Goal: Task Accomplishment & Management: Use online tool/utility

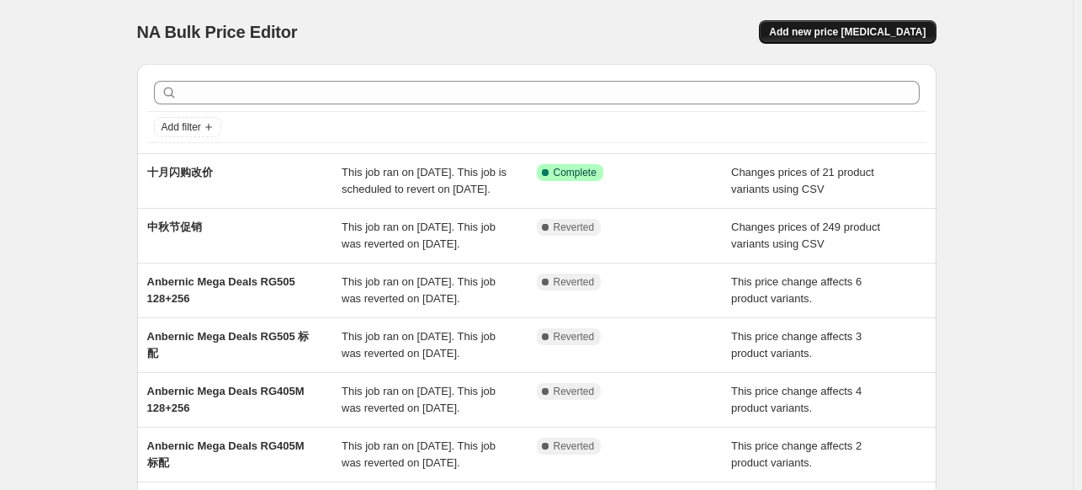
click at [846, 33] on span "Add new price change job" at bounding box center [847, 31] width 156 height 13
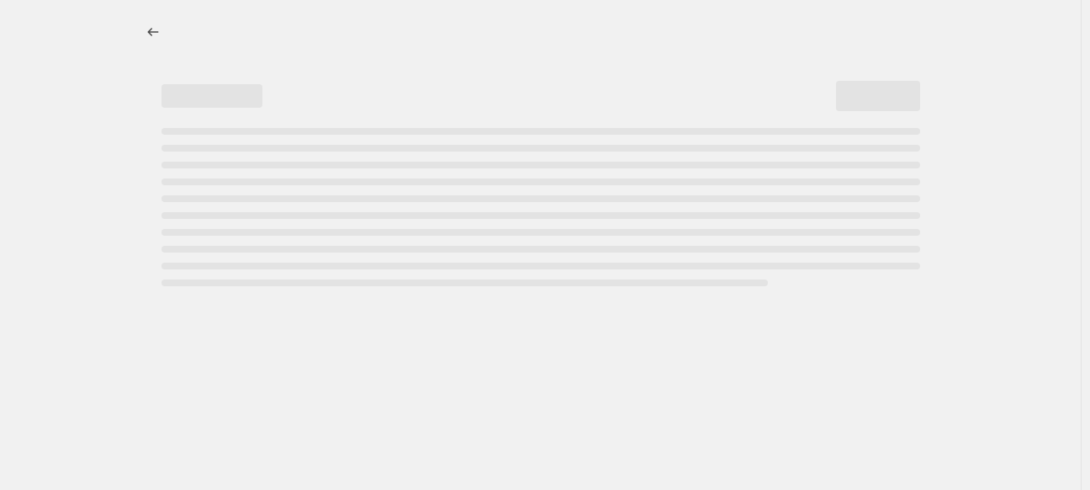
select select "percentage"
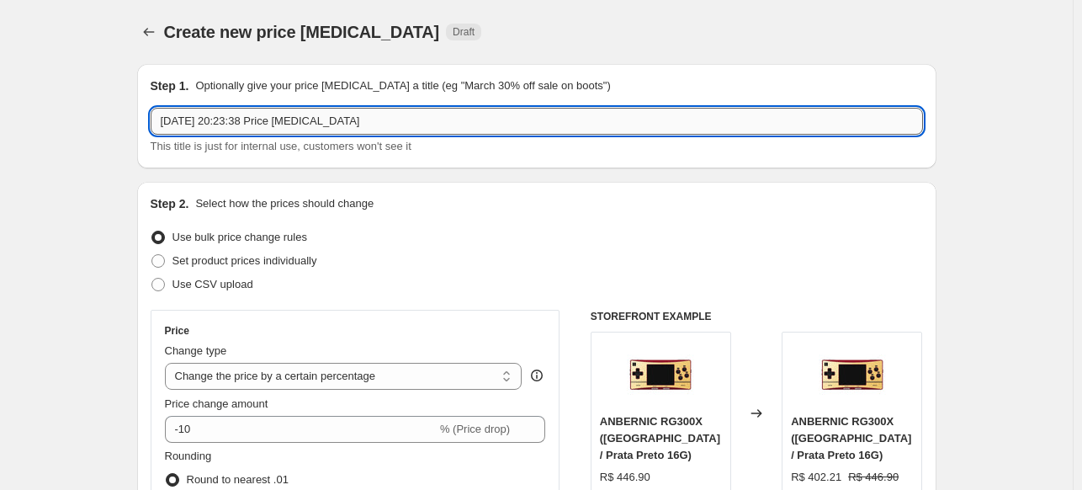
drag, startPoint x: 391, startPoint y: 117, endPoint x: 165, endPoint y: 130, distance: 226.7
click at [165, 130] on input "2025年10月8日 20:23:38 Price change job" at bounding box center [537, 121] width 772 height 27
click at [145, 31] on icon "Price change jobs" at bounding box center [149, 32] width 17 height 17
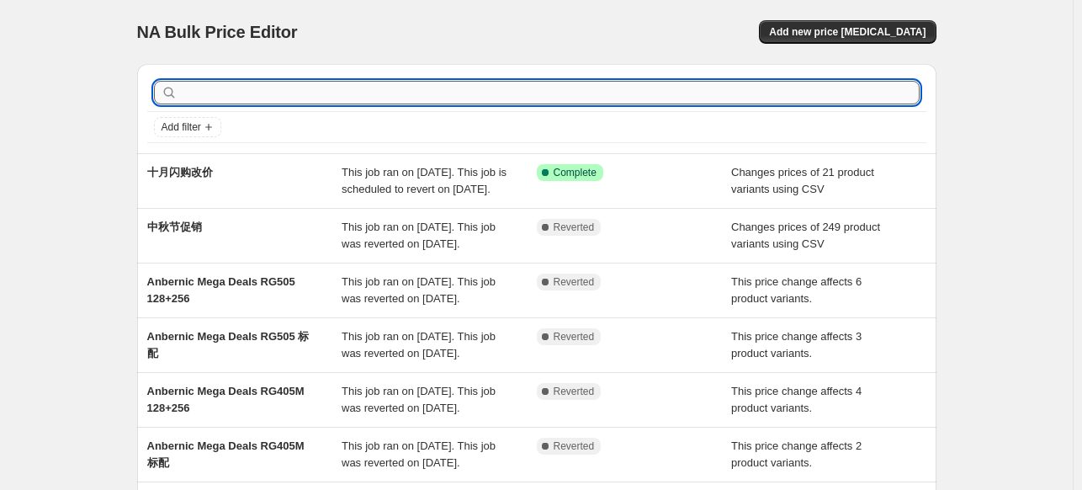
click at [389, 91] on input "text" at bounding box center [550, 93] width 739 height 24
type input "477"
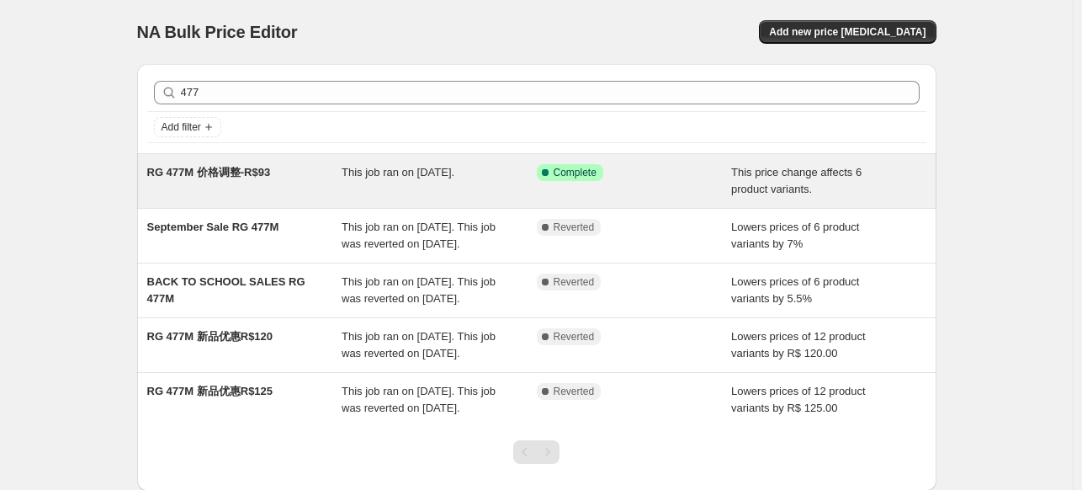
click at [381, 166] on span "This job ran on 2025年9月6日." at bounding box center [398, 172] width 113 height 13
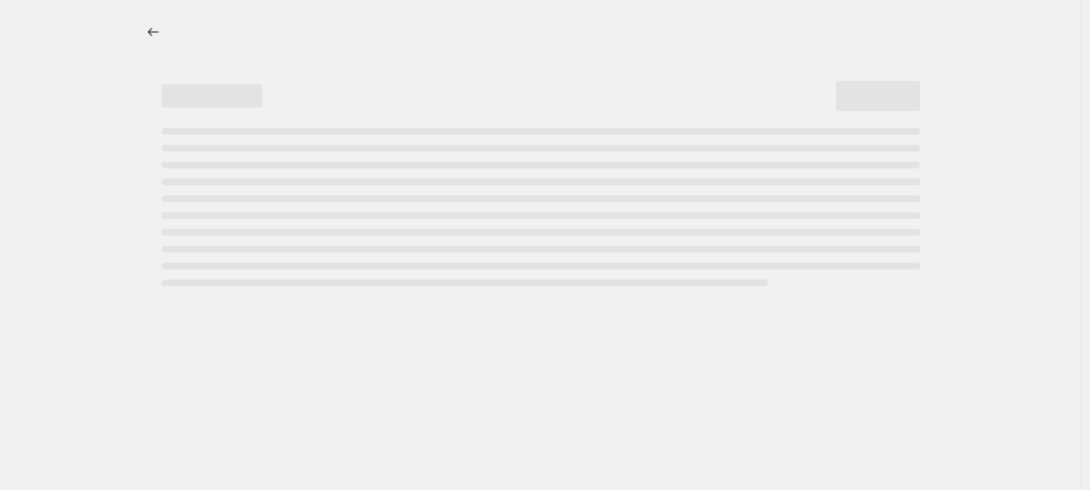
select select "bcap"
select select "no_change"
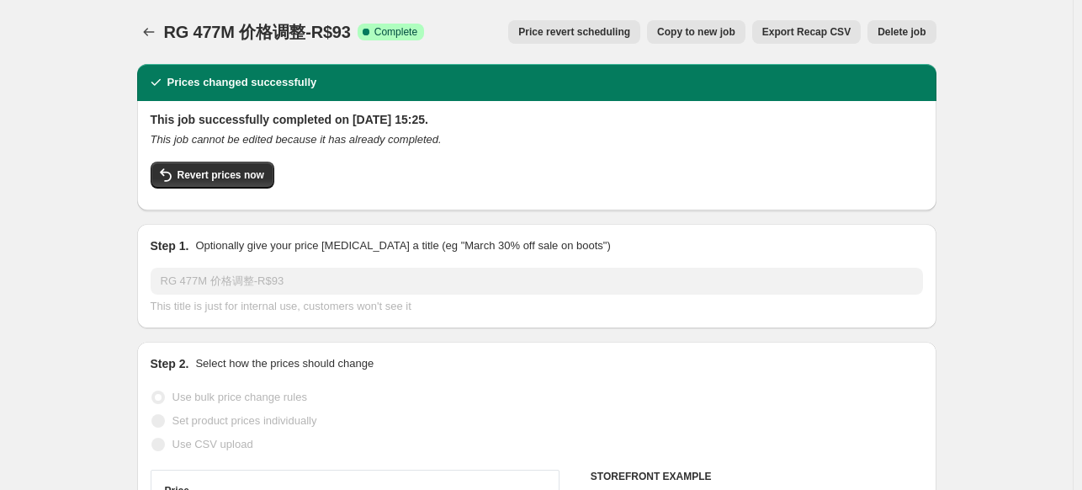
click at [696, 36] on span "Copy to new job" at bounding box center [696, 31] width 78 height 13
select select "bcap"
select select "no_change"
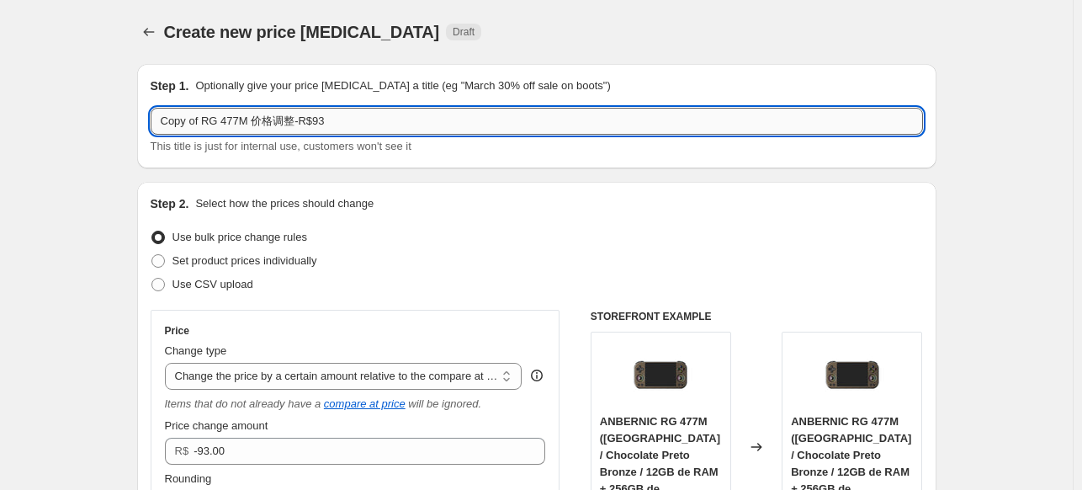
drag, startPoint x: 317, startPoint y: 120, endPoint x: 337, endPoint y: 120, distance: 19.4
click at [337, 120] on input "Copy of RG 477M 价格调整-R$93" at bounding box center [537, 121] width 772 height 27
drag, startPoint x: 202, startPoint y: 121, endPoint x: 143, endPoint y: 121, distance: 58.9
click at [143, 121] on div "Step 1. Optionally give your price change job a title (eg "March 30% off sale o…" at bounding box center [536, 116] width 799 height 104
click at [346, 121] on input "10.8 RG 477M 价格调整-R$93" at bounding box center [537, 121] width 772 height 27
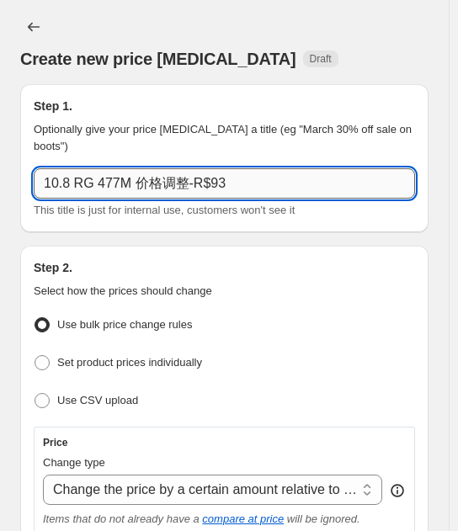
drag, startPoint x: 208, startPoint y: 166, endPoint x: 219, endPoint y: 166, distance: 10.9
click at [219, 168] on input "10.8 RG 477M 价格调整-R$93" at bounding box center [224, 183] width 381 height 30
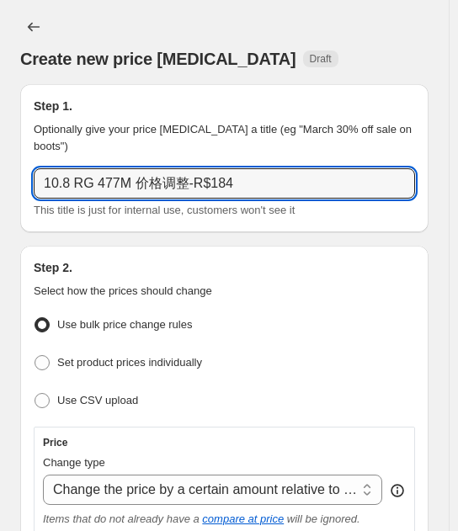
type input "10.8 RG 477M 价格调整-R$184"
click at [333, 67] on div "Create new price change job Draft" at bounding box center [224, 59] width 408 height 24
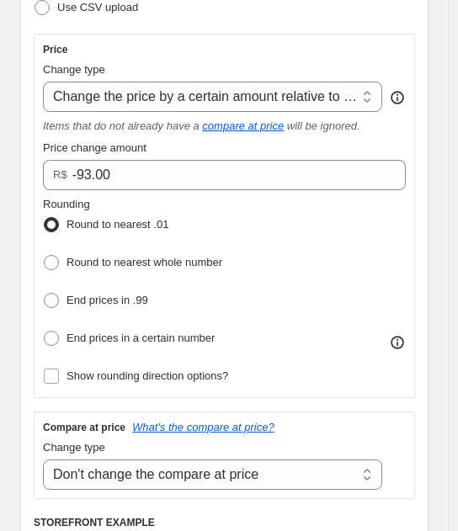
scroll to position [421, 0]
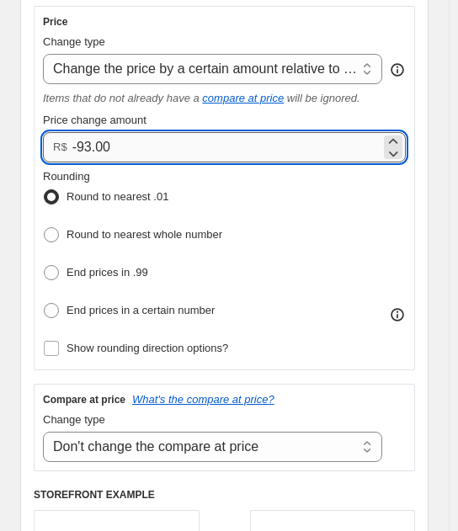
click at [88, 132] on input "-93.00" at bounding box center [226, 147] width 308 height 30
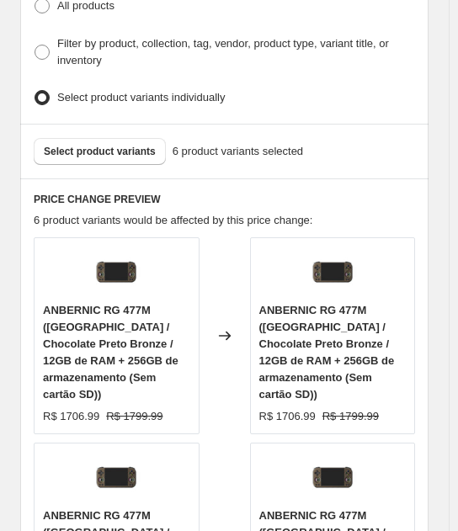
scroll to position [1430, 0]
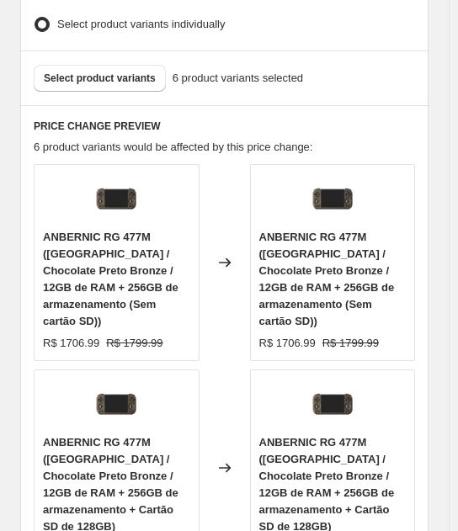
type input "-184.00"
click at [331, 65] on div "Select product variants 6 product variants selected" at bounding box center [224, 78] width 381 height 27
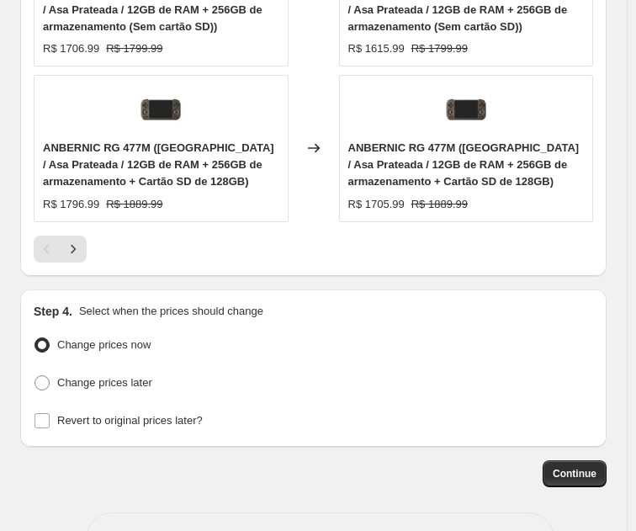
scroll to position [1935, 0]
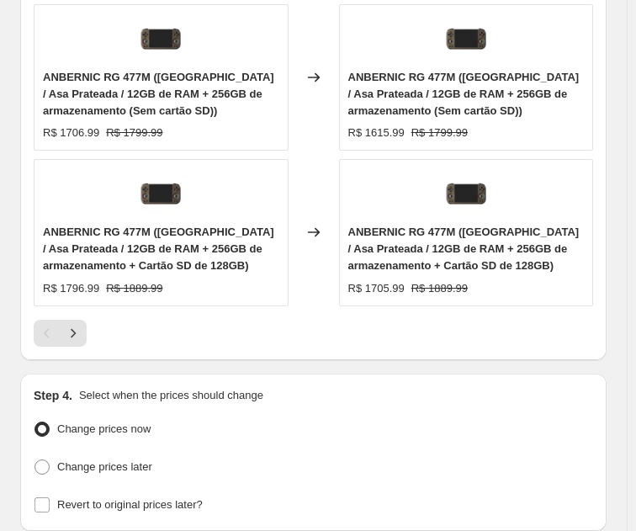
click at [415, 320] on div at bounding box center [313, 333] width 559 height 27
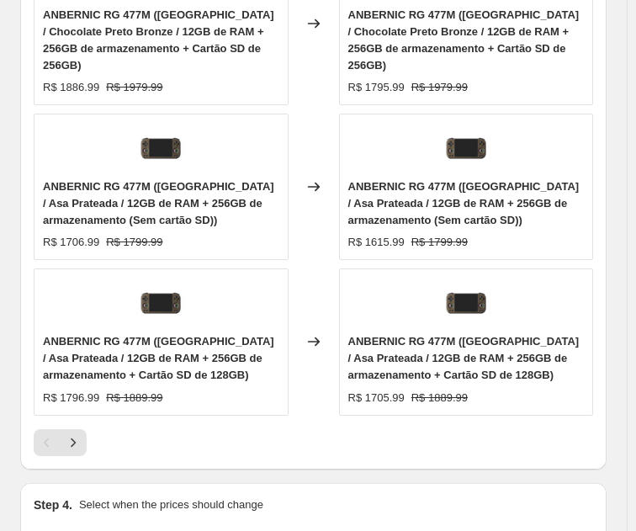
scroll to position [1851, 0]
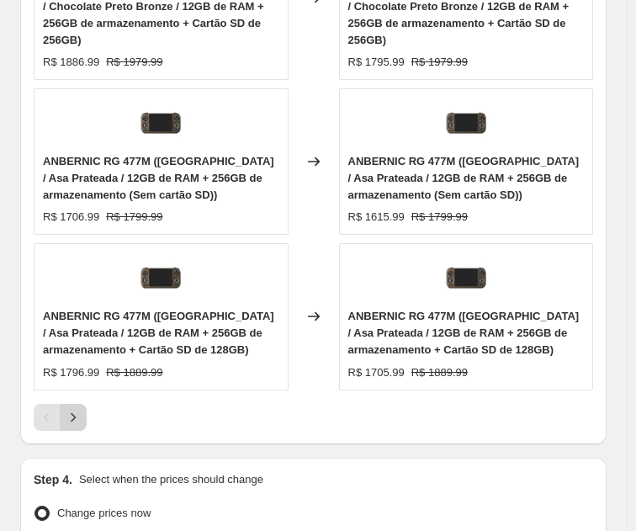
click at [77, 409] on icon "Next" at bounding box center [73, 417] width 17 height 17
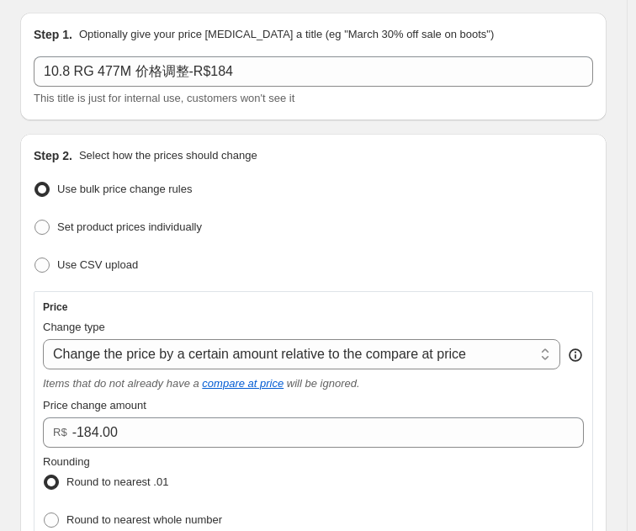
scroll to position [0, 0]
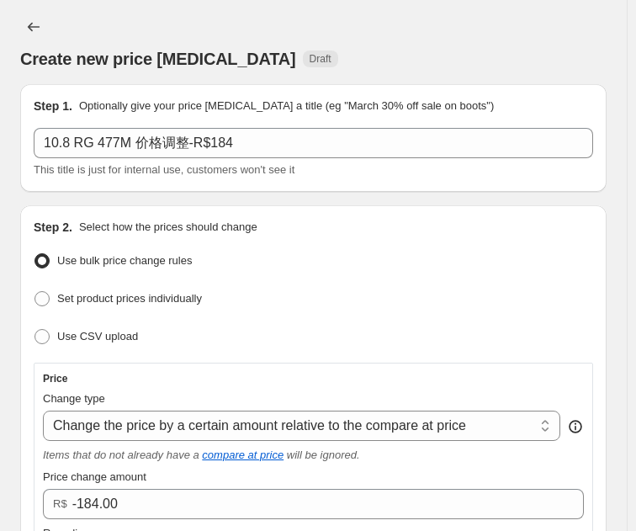
click at [360, 29] on div "Create new price change job Draft" at bounding box center [313, 41] width 586 height 57
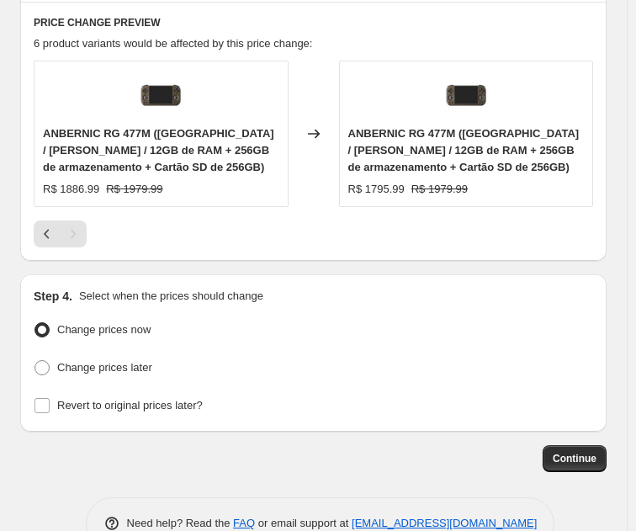
scroll to position [1409, 0]
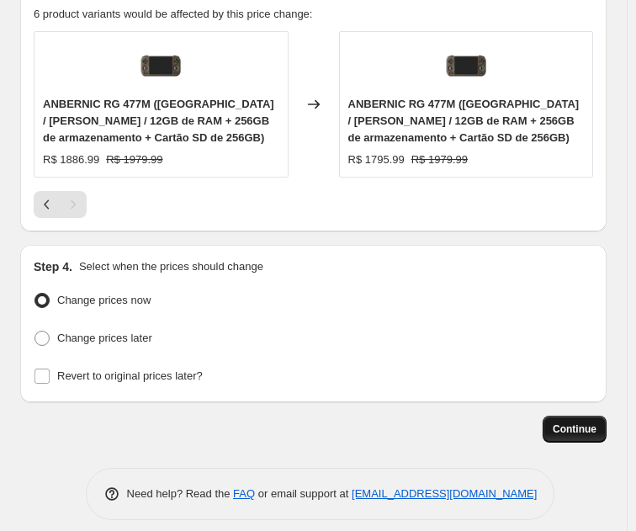
click at [569, 422] on span "Continue" at bounding box center [575, 428] width 44 height 13
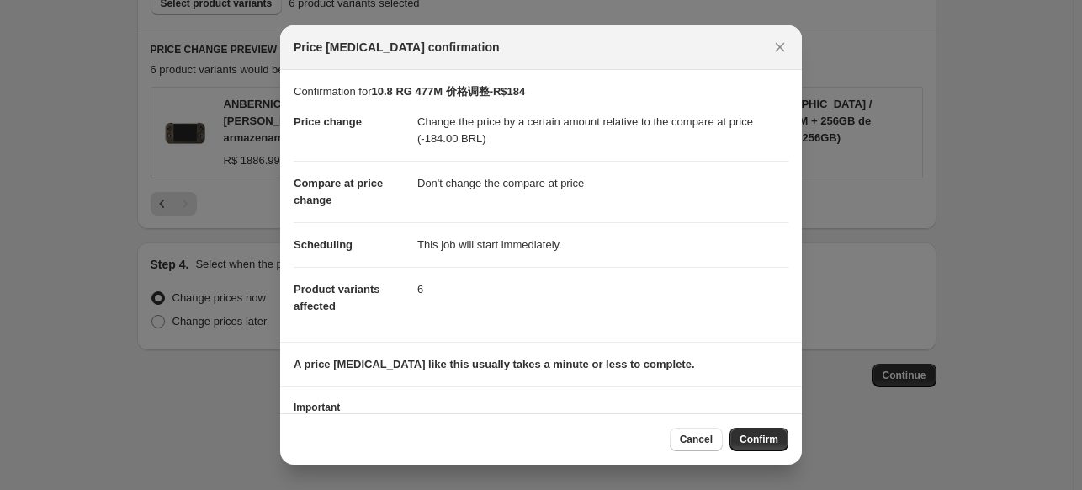
scroll to position [978, 0]
click at [769, 435] on span "Confirm" at bounding box center [759, 438] width 39 height 13
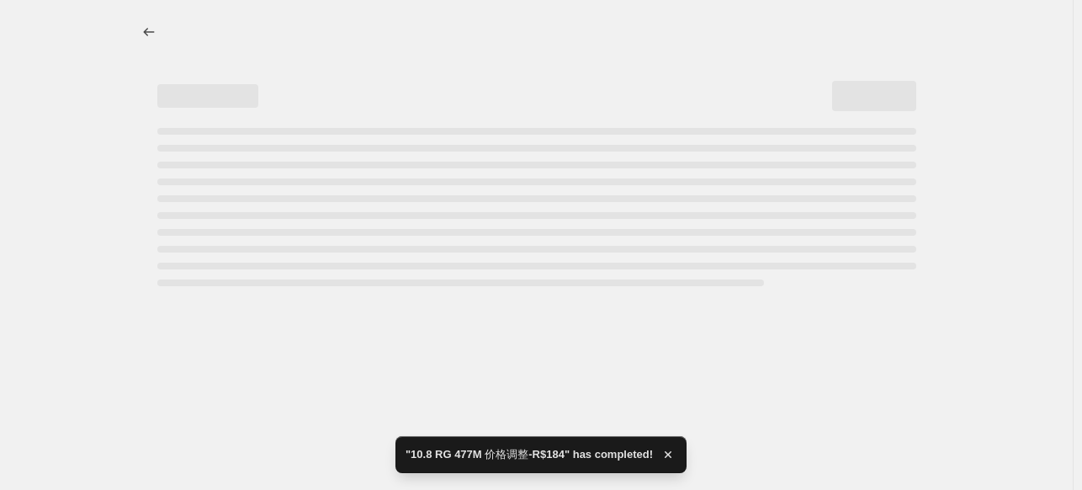
select select "bcap"
select select "no_change"
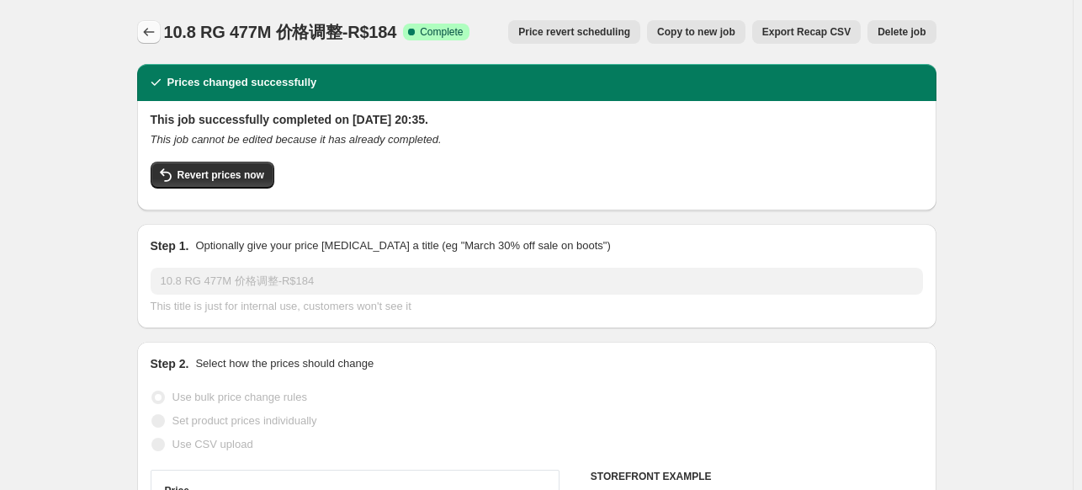
click at [145, 29] on icon "Price change jobs" at bounding box center [149, 32] width 17 height 17
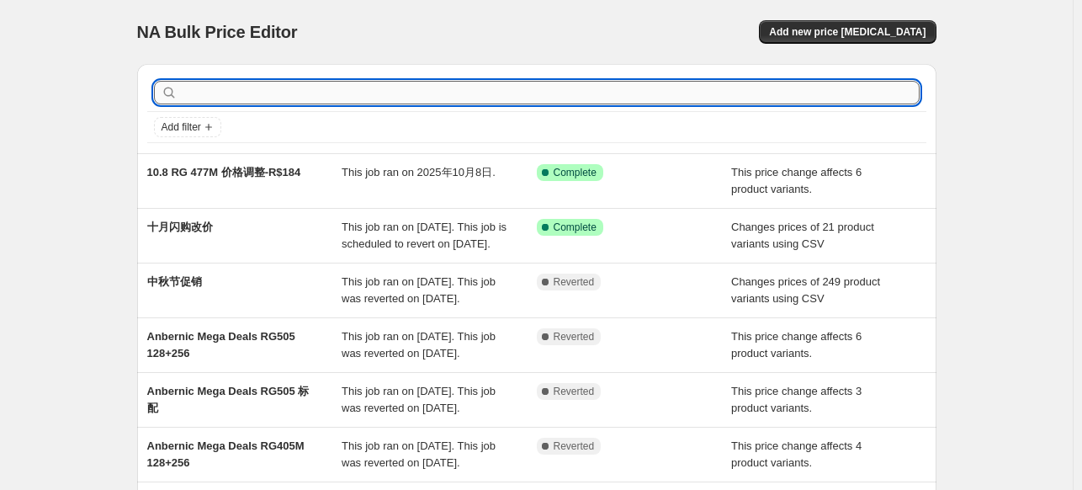
click at [469, 91] on input "text" at bounding box center [550, 93] width 739 height 24
type input "476"
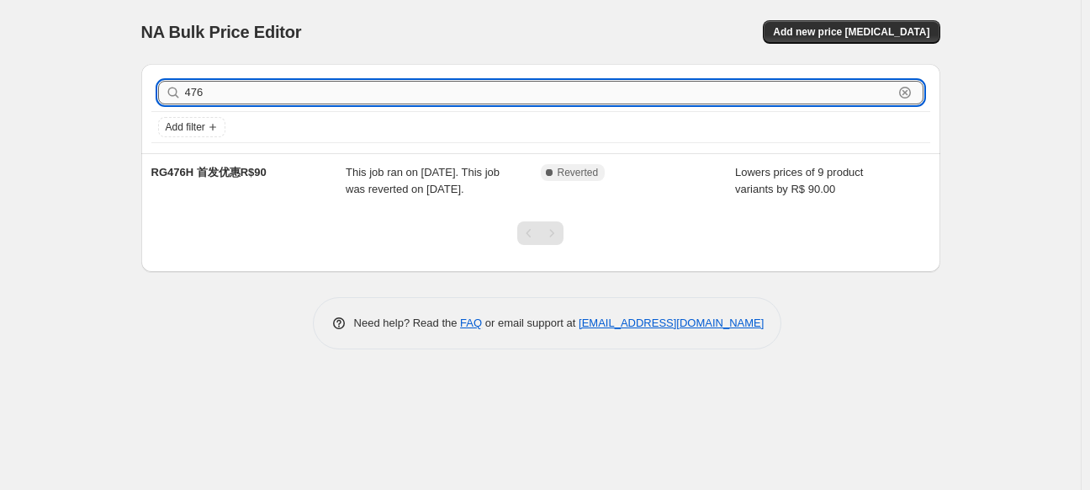
click at [229, 98] on input "476" at bounding box center [539, 93] width 708 height 24
type input "4"
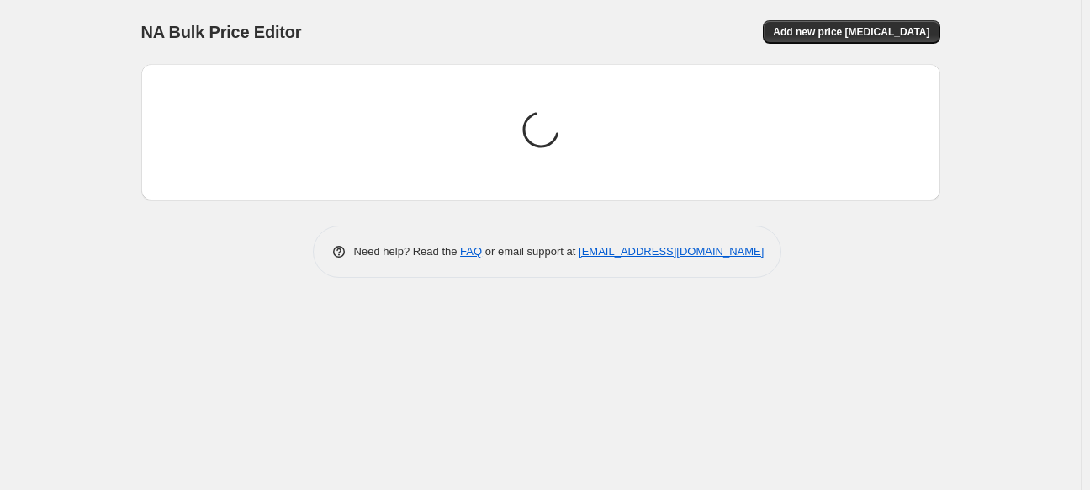
click at [72, 57] on div "NA Bulk Price Editor. This page is ready NA Bulk Price Editor Add new price cha…" at bounding box center [540, 245] width 1081 height 490
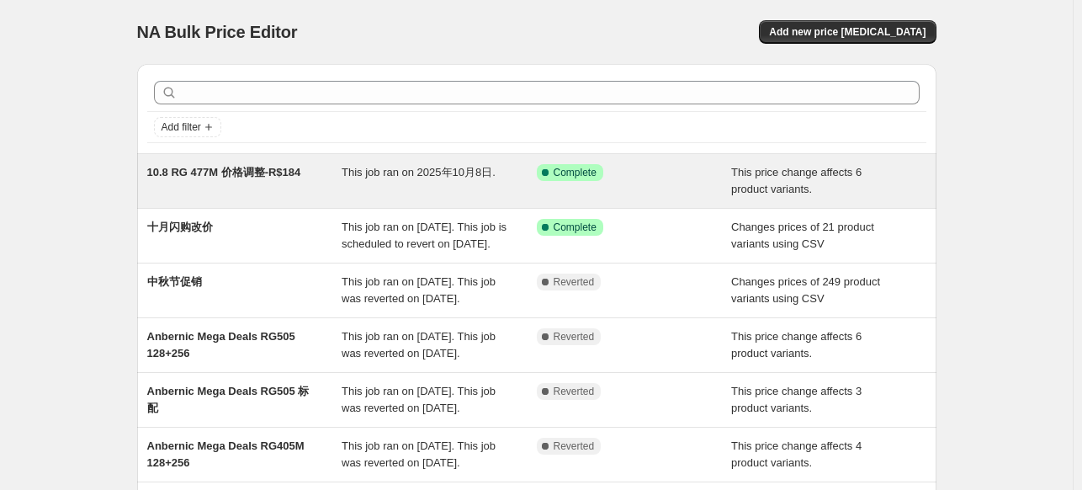
click at [209, 174] on span "10.8 RG 477M 价格调整-R$184" at bounding box center [224, 172] width 154 height 13
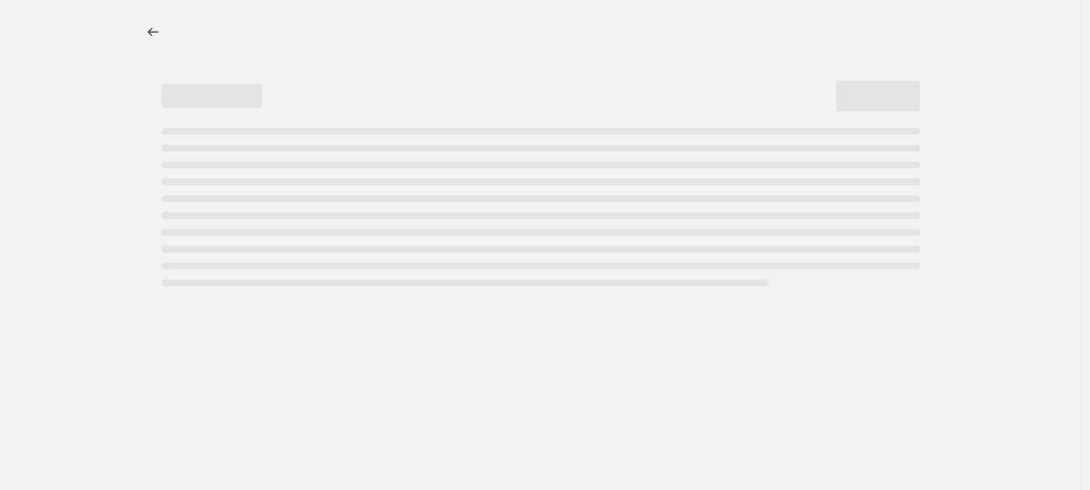
select select "bcap"
select select "no_change"
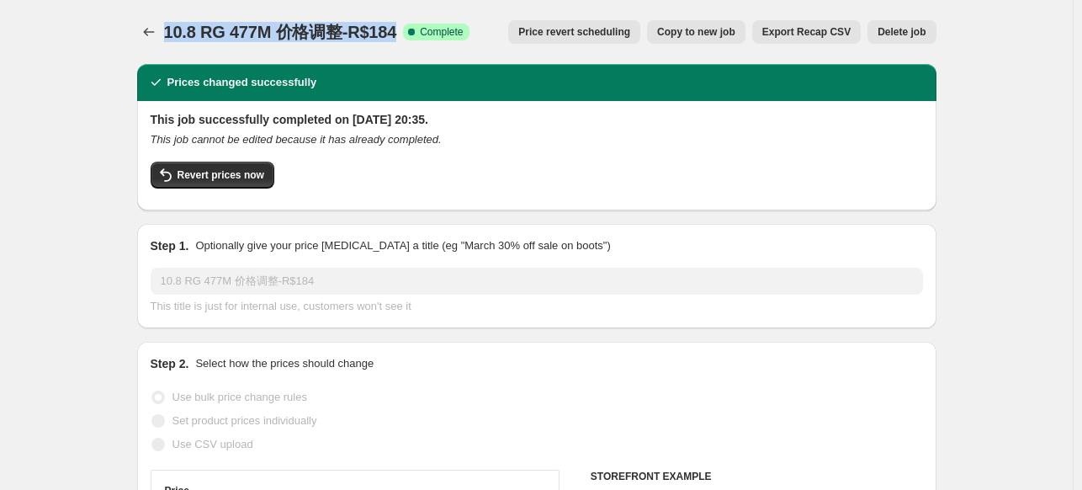
drag, startPoint x: 400, startPoint y: 37, endPoint x: 172, endPoint y: 2, distance: 231.6
click at [172, 2] on div "10.8 RG 477M 价格调整-R$184. This page is ready 10.8 RG 477M 价格调整-R$184 Success Com…" at bounding box center [536, 32] width 799 height 64
copy span "10.8 RG 477M 价格调整-R$184"
click at [148, 29] on icon "Price change jobs" at bounding box center [149, 32] width 17 height 17
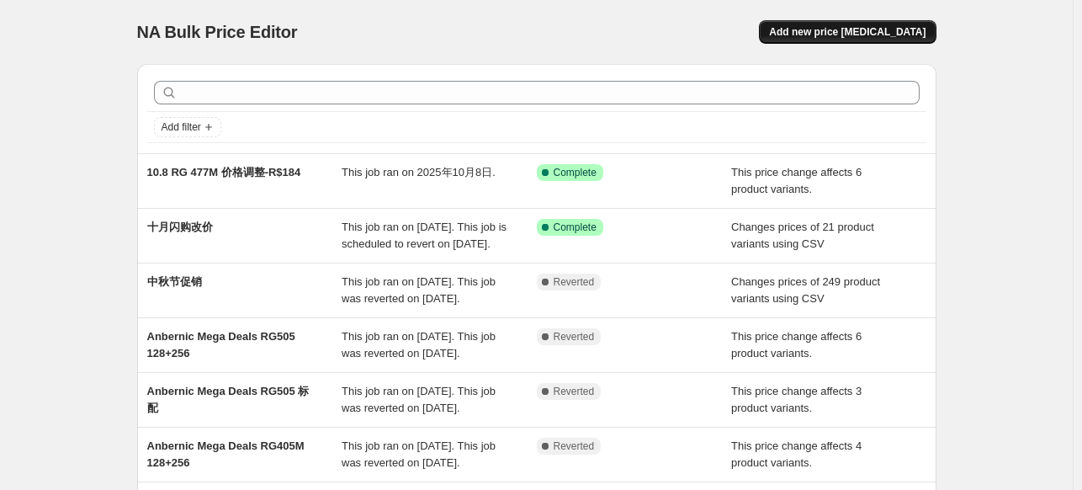
click at [825, 23] on button "Add new price change job" at bounding box center [847, 32] width 177 height 24
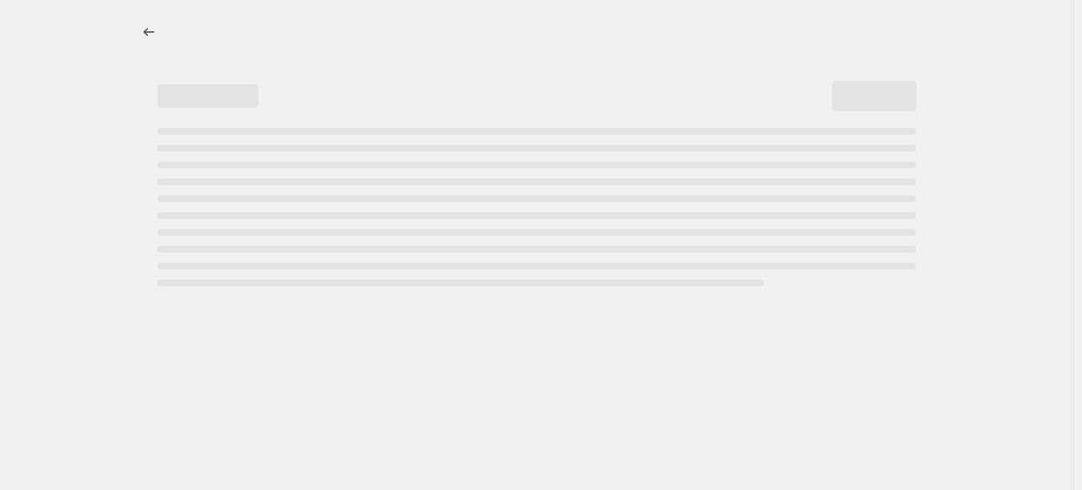
select select "percentage"
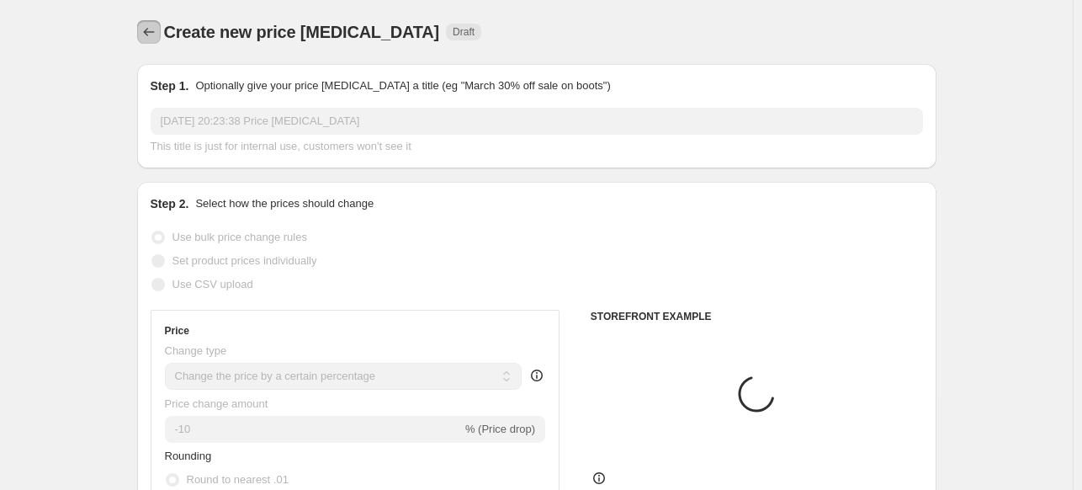
click at [148, 32] on icon "Price change jobs" at bounding box center [148, 32] width 11 height 8
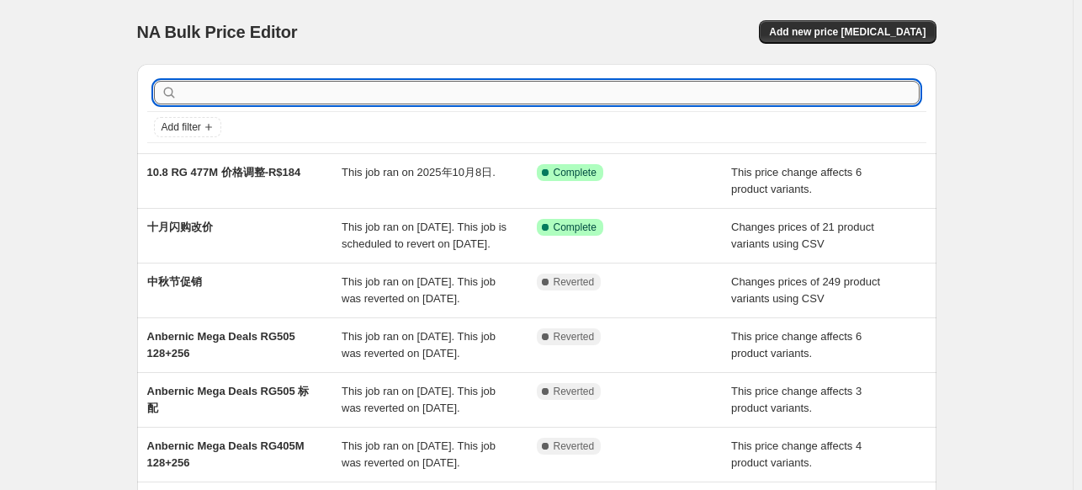
click at [239, 98] on input "text" at bounding box center [550, 93] width 739 height 24
type input "476"
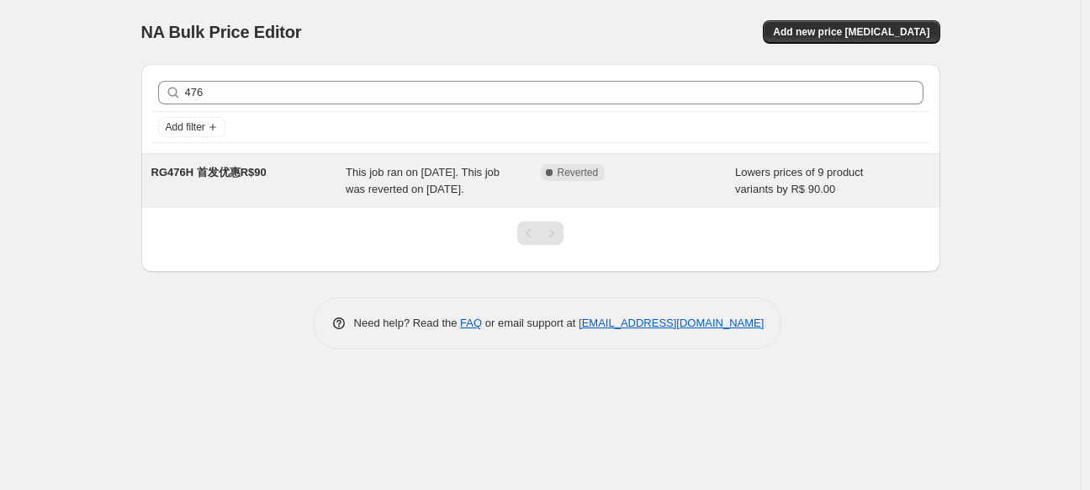
click at [246, 178] on span "RG476H 首发优惠R$90" at bounding box center [208, 172] width 115 height 13
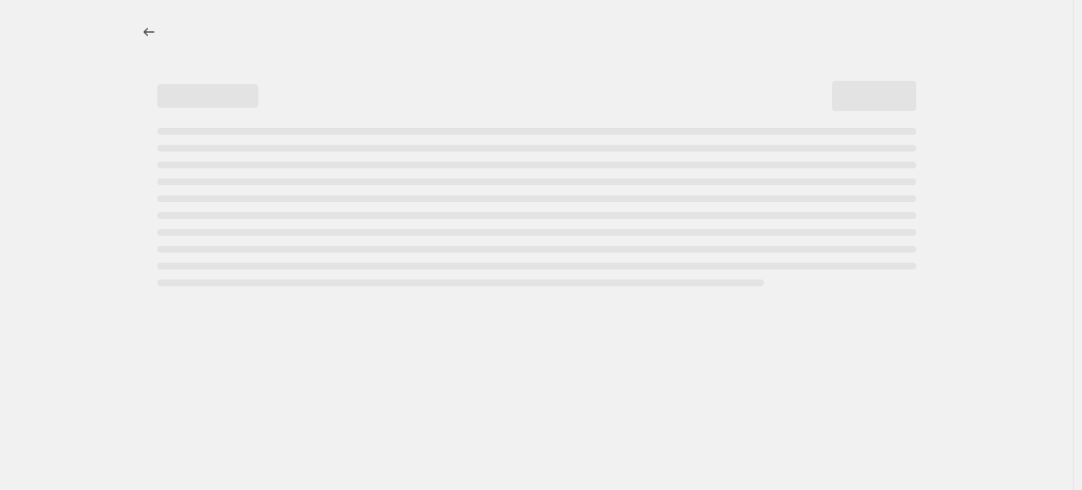
select select "by"
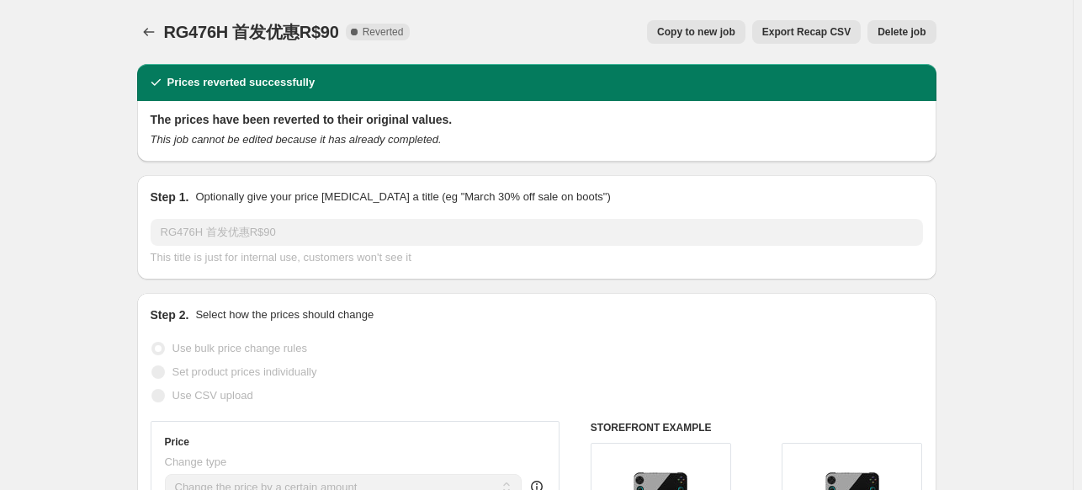
click at [703, 37] on span "Copy to new job" at bounding box center [696, 31] width 78 height 13
select select "by"
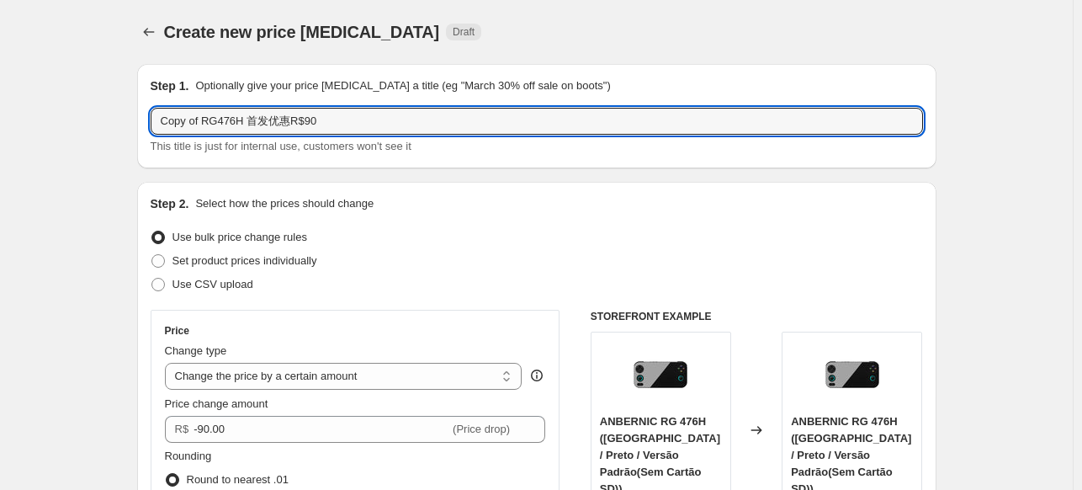
drag, startPoint x: 319, startPoint y: 117, endPoint x: 164, endPoint y: 105, distance: 155.3
click at [164, 105] on div "Step 1. Optionally give your price change job a title (eg "March 30% off sale o…" at bounding box center [537, 115] width 772 height 77
click at [325, 117] on input "Copy of RG476H 首发优惠R$90" at bounding box center [537, 121] width 772 height 27
drag, startPoint x: 202, startPoint y: 123, endPoint x: 158, endPoint y: 114, distance: 44.7
click at [158, 114] on input "Copy of RG476H 首发优惠R$90" at bounding box center [537, 121] width 772 height 27
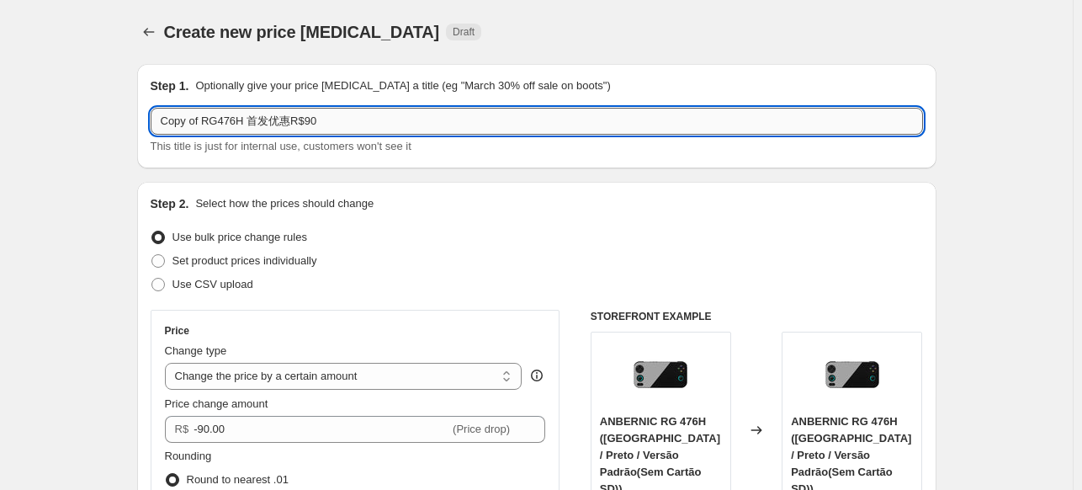
paste input "10.8 RG 477M 价格调整-R$184"
drag, startPoint x: 331, startPoint y: 121, endPoint x: 244, endPoint y: 126, distance: 87.6
click at [244, 126] on input "Copy of RG476H 首发优惠R$90" at bounding box center [537, 121] width 772 height 27
paste input "10.8 RG 477M 价格调整-R$184"
drag, startPoint x: 243, startPoint y: 125, endPoint x: 207, endPoint y: 117, distance: 37.0
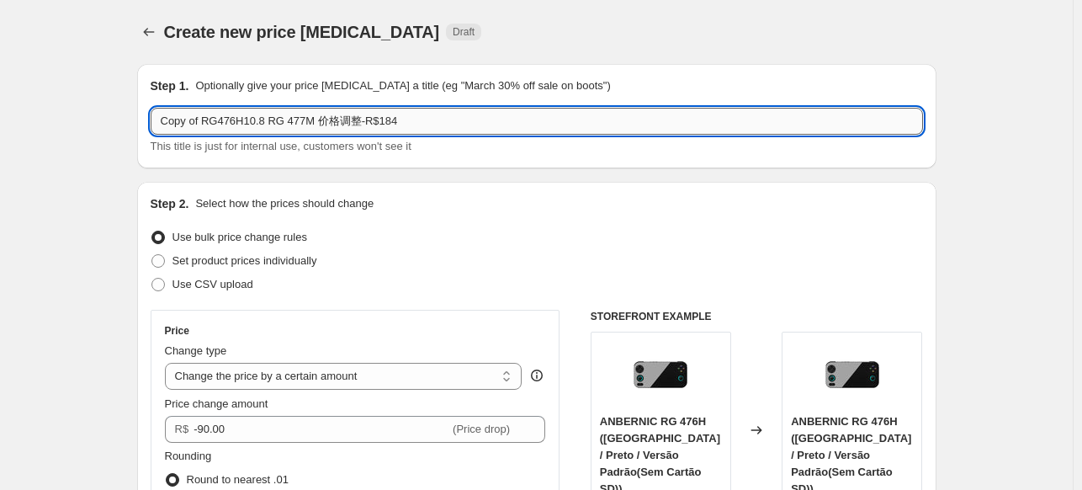
click at [207, 117] on input "Copy of RG476H10.8 RG 477M 价格调整-R$184" at bounding box center [537, 121] width 772 height 27
drag, startPoint x: 266, startPoint y: 118, endPoint x: 310, endPoint y: 125, distance: 44.4
click at [310, 125] on input "Copy of RG476H10.8 RG 477M 价格调整-R$184" at bounding box center [537, 121] width 772 height 27
paste input "476H"
drag, startPoint x: 243, startPoint y: 124, endPoint x: 122, endPoint y: 117, distance: 121.3
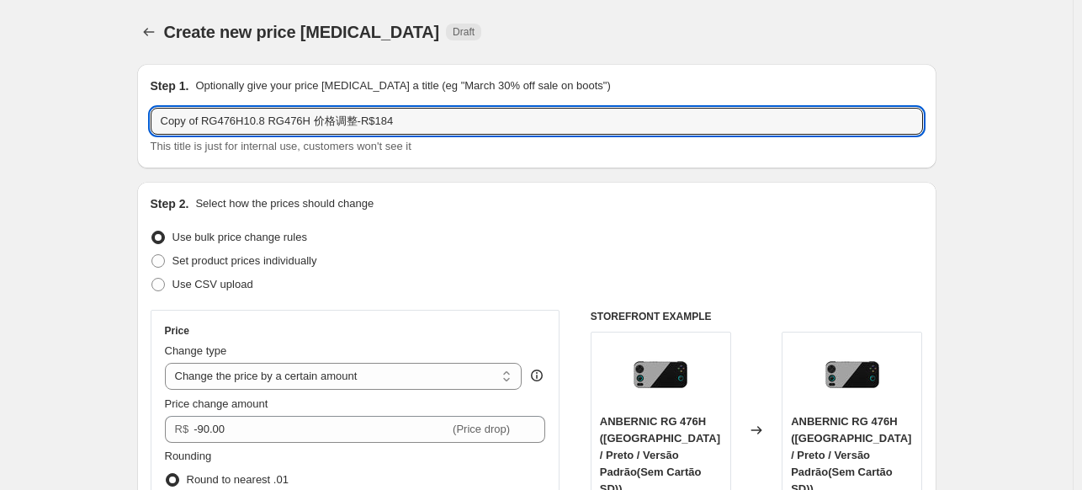
click at [522, 29] on div "Create new price change job Draft" at bounding box center [433, 32] width 538 height 24
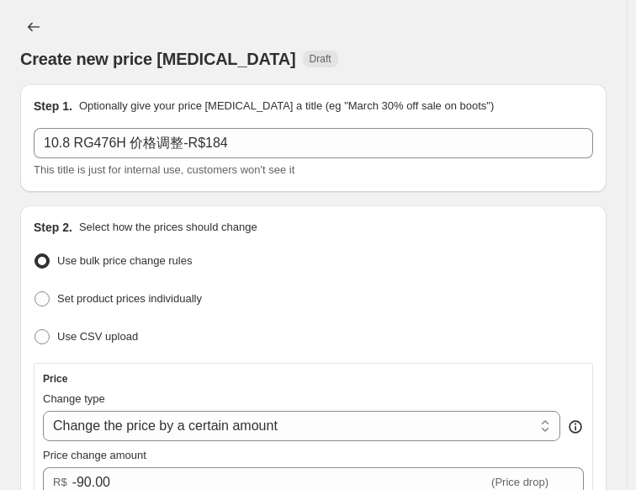
click at [394, 21] on div "Create new price change job Draft" at bounding box center [313, 41] width 586 height 57
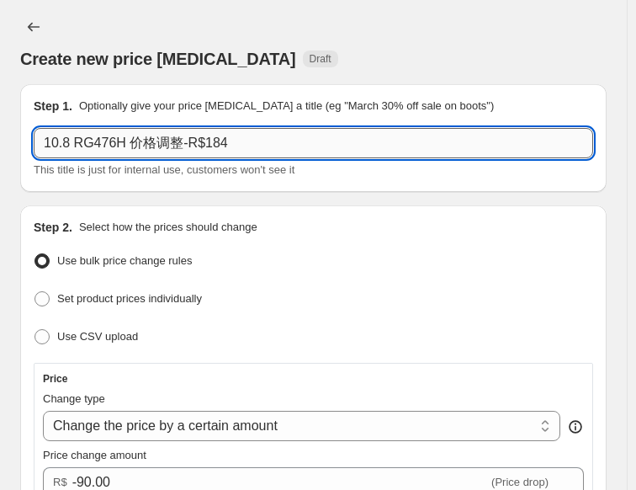
drag, startPoint x: 200, startPoint y: 144, endPoint x: 225, endPoint y: 147, distance: 25.5
click at [225, 147] on input "10.8 RG476H 价格调整-R$184" at bounding box center [313, 143] width 559 height 30
type input "10.8 RG476H 价格调整-R$79"
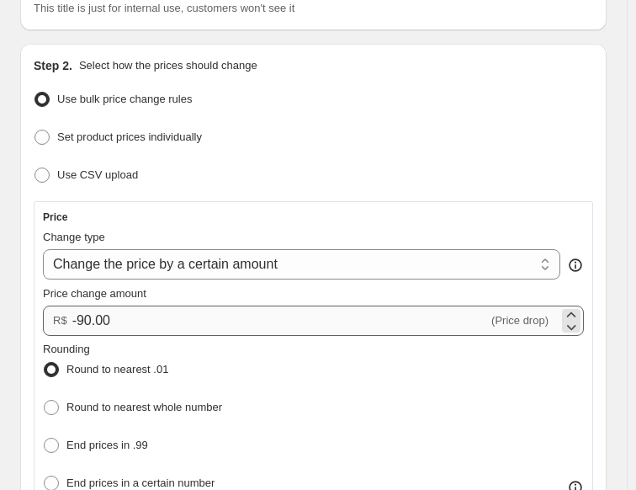
scroll to position [337, 0]
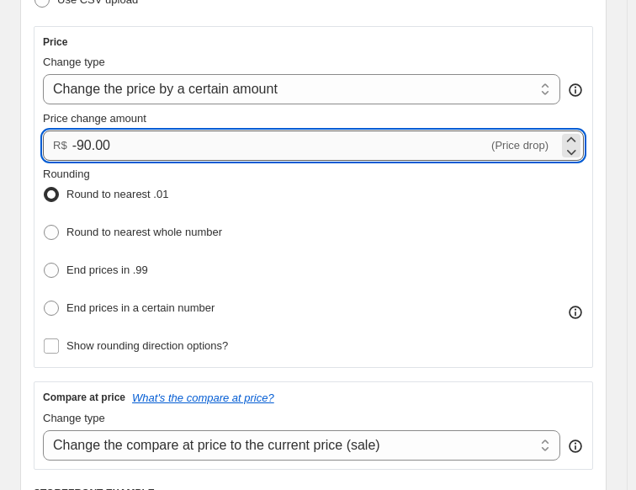
drag, startPoint x: 77, startPoint y: 144, endPoint x: 88, endPoint y: 147, distance: 10.6
click at [88, 147] on input "-90.00" at bounding box center [280, 145] width 416 height 30
type input "-79.00"
click at [291, 26] on div "Price Change type Change the price to a certain amount Change the price by a ce…" at bounding box center [313, 197] width 559 height 342
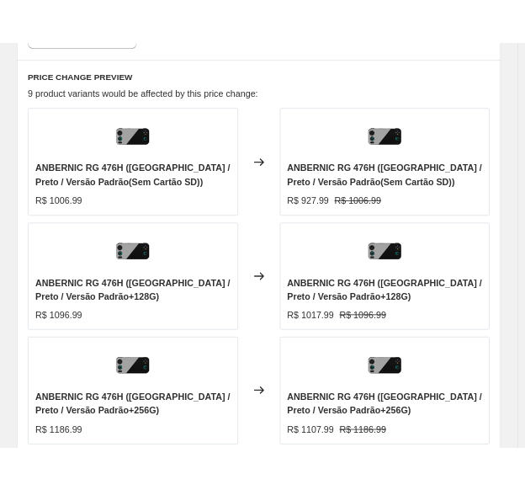
scroll to position [1346, 0]
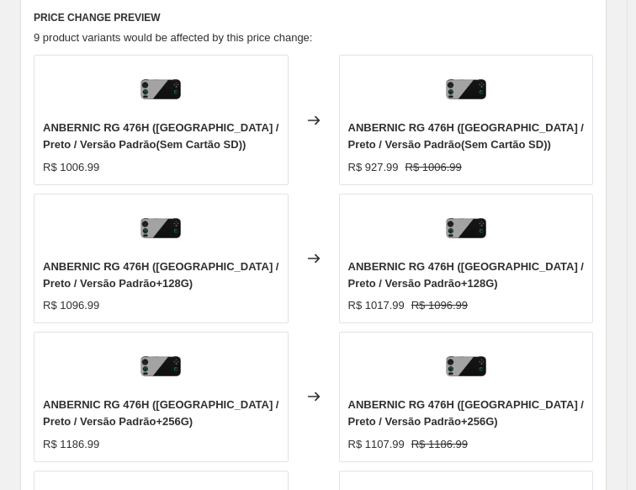
click at [242, 194] on div "ANBERNIC RG 476H (China / Preto / Versão Padrão+128G) R$ 1096.99" at bounding box center [161, 259] width 255 height 130
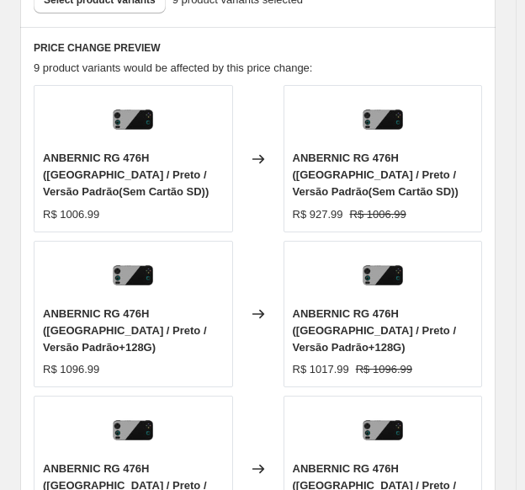
scroll to position [1430, 0]
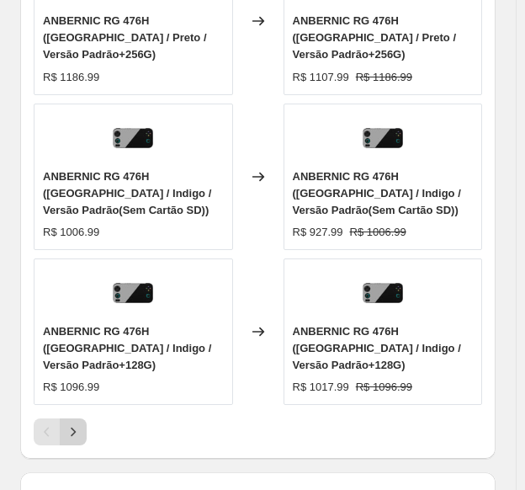
click at [64, 418] on button "Next" at bounding box center [73, 431] width 27 height 27
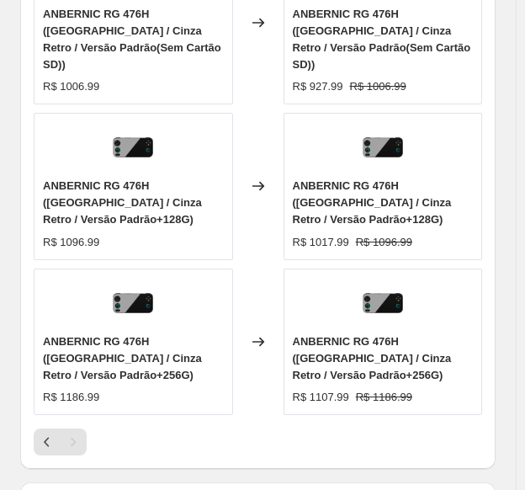
scroll to position [1919, 0]
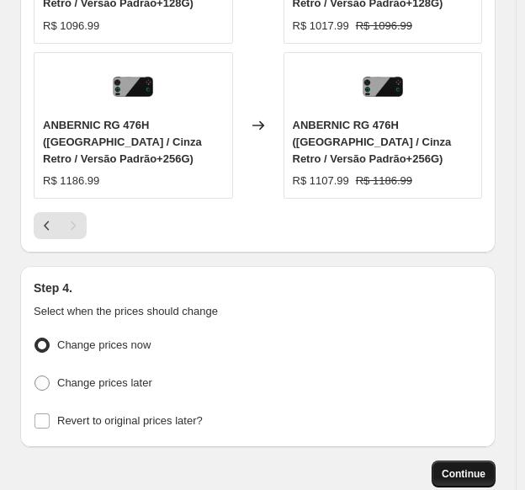
click at [485, 467] on span "Continue" at bounding box center [464, 473] width 44 height 13
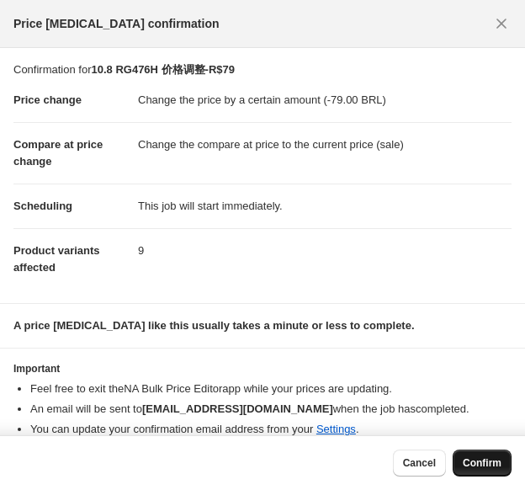
click at [485, 460] on span "Confirm" at bounding box center [482, 462] width 39 height 13
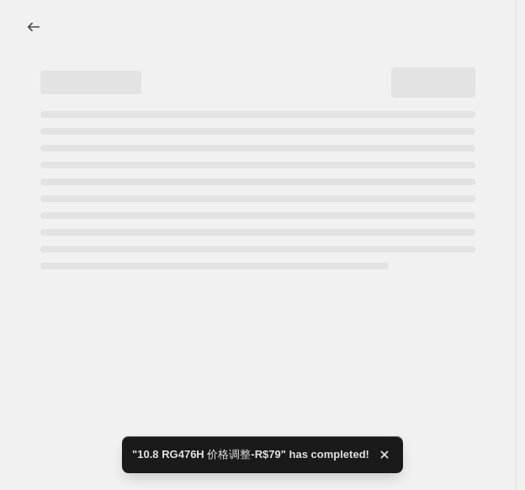
select select "by"
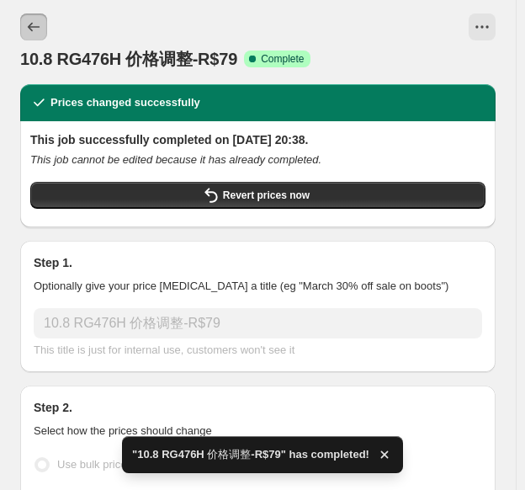
click at [26, 23] on icon "Price change jobs" at bounding box center [33, 27] width 17 height 17
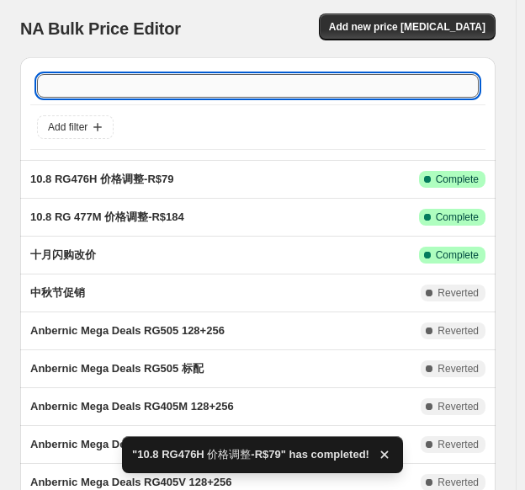
click at [175, 76] on input "text" at bounding box center [258, 86] width 442 height 24
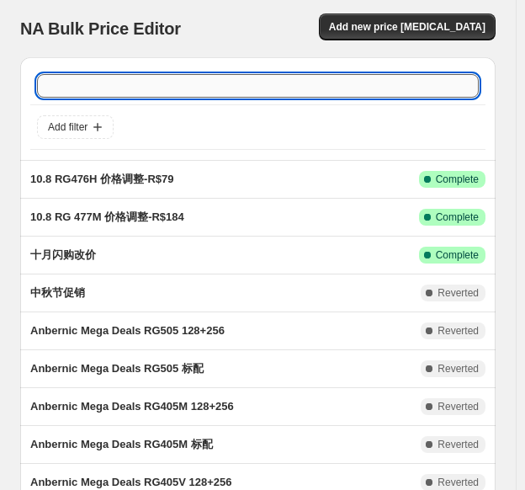
type input "S"
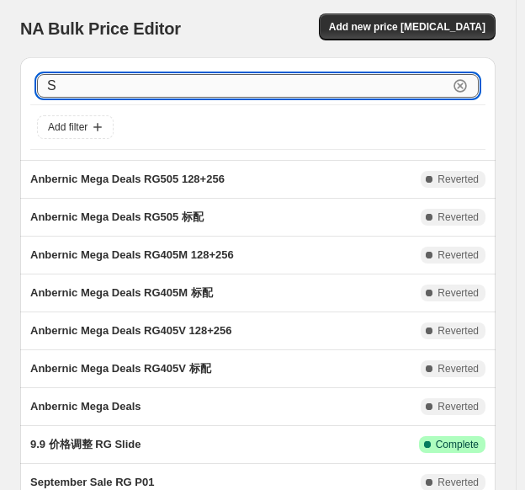
click at [175, 80] on input "S" at bounding box center [242, 86] width 411 height 24
type input "Slide"
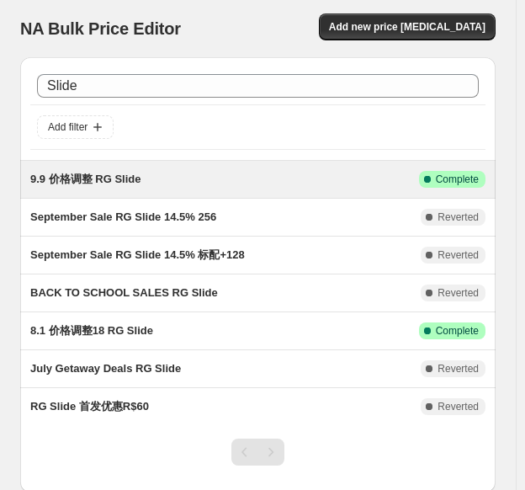
click at [106, 174] on span "9.9 价格调整 RG Slide" at bounding box center [85, 178] width 110 height 13
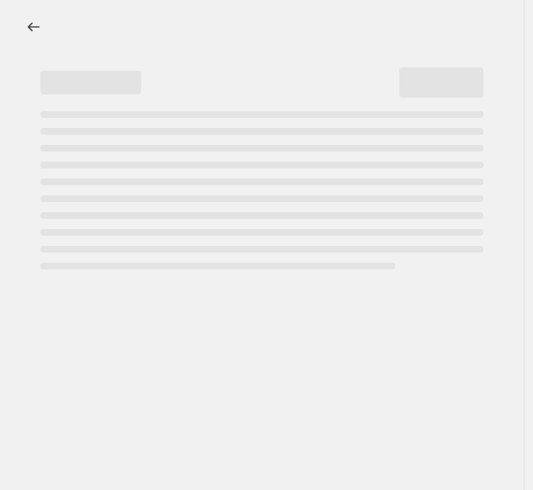
select select "bcap"
select select "no_change"
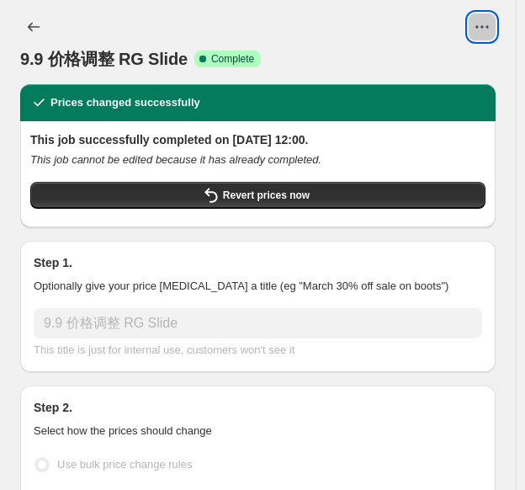
click at [482, 24] on icon "View actions for 9.9 价格调整 RG Slide" at bounding box center [482, 27] width 17 height 17
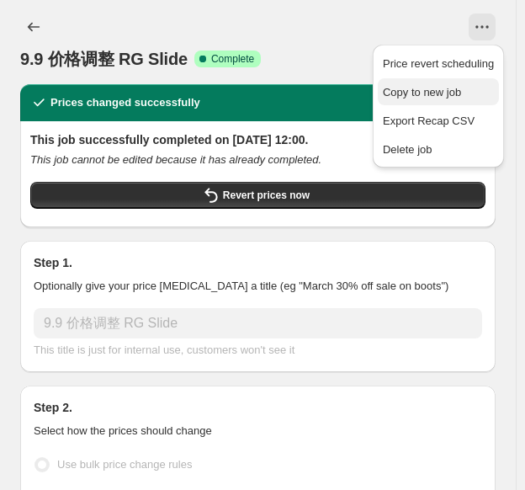
click at [466, 89] on span "Copy to new job" at bounding box center [438, 92] width 111 height 17
select select "bcap"
select select "no_change"
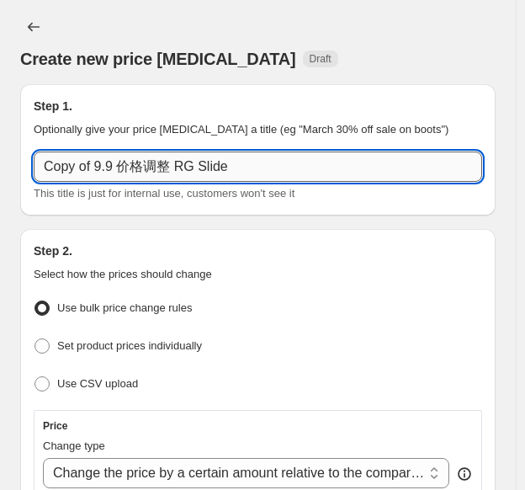
click at [172, 164] on input "Copy of 9.9 价格调整 RG Slide" at bounding box center [258, 166] width 448 height 30
drag, startPoint x: 171, startPoint y: 164, endPoint x: 37, endPoint y: 161, distance: 133.8
click at [37, 161] on input "Copy of 9.9 价格调整 RG Slide" at bounding box center [258, 166] width 448 height 30
paste input "RG476H"
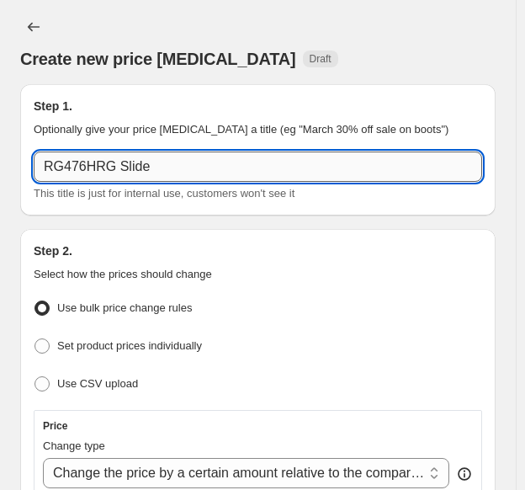
type input "Copy of 9.9 价格调整 RG Slide"
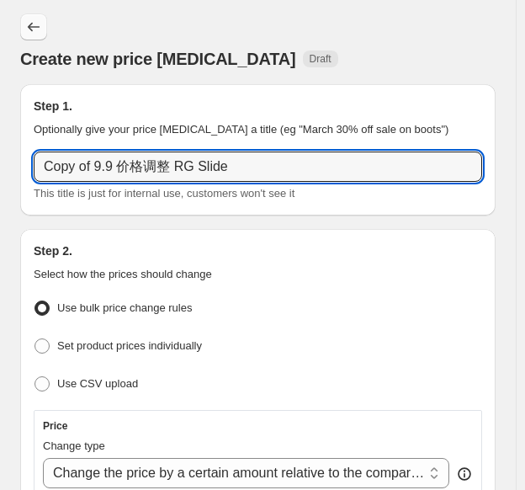
click at [31, 20] on icon "Price change jobs" at bounding box center [33, 27] width 17 height 17
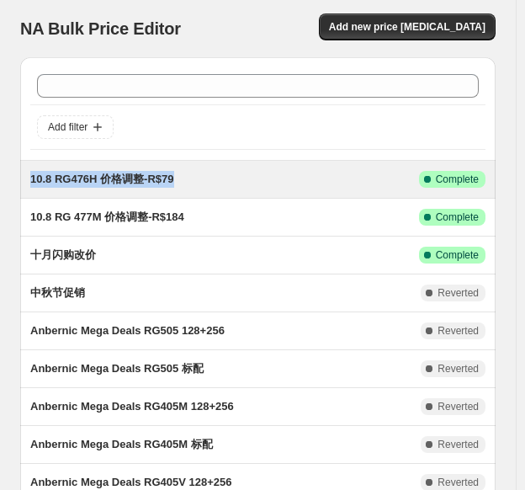
drag, startPoint x: 173, startPoint y: 174, endPoint x: 27, endPoint y: 171, distance: 146.4
click at [27, 171] on div "10.8 RG476H 价格调整-R$79 This job ran on 2025年10月8日. Success Complete Complete Low…" at bounding box center [257, 179] width 475 height 37
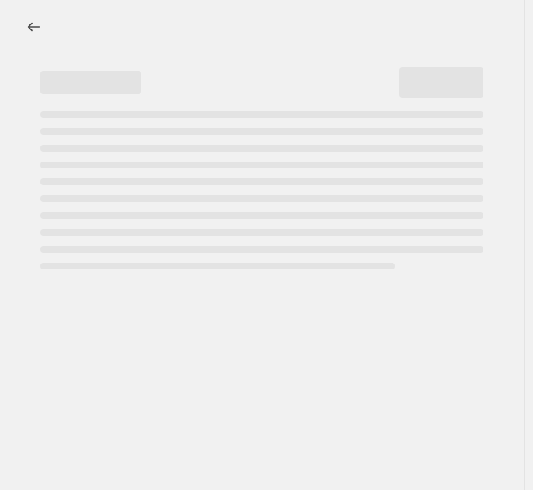
select select "by"
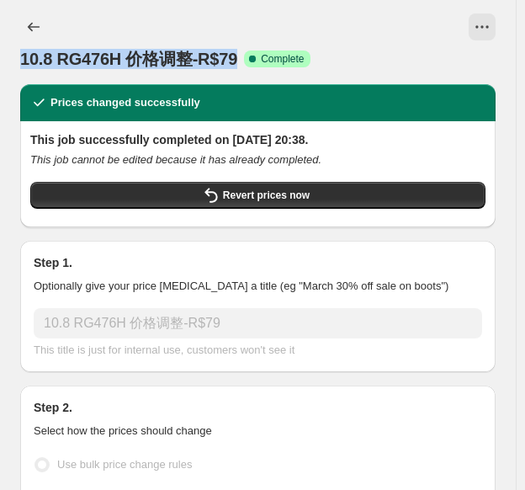
drag, startPoint x: 236, startPoint y: 54, endPoint x: 20, endPoint y: 50, distance: 216.3
click at [20, 50] on span "10.8 RG476H 价格调整-R$79" at bounding box center [128, 59] width 217 height 19
copy span "10.8 RG476H 价格调整-R$79"
click at [29, 23] on icon "Price change jobs" at bounding box center [33, 27] width 17 height 17
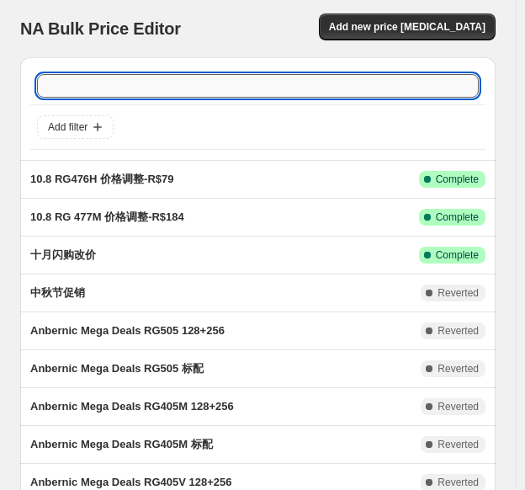
click at [289, 84] on input "text" at bounding box center [258, 86] width 442 height 24
type input "s"
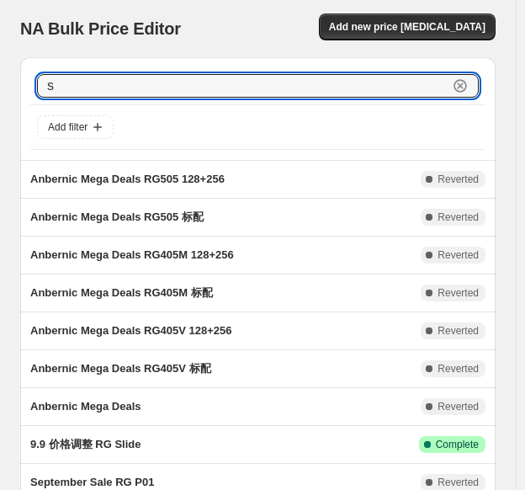
click at [289, 84] on input "s" at bounding box center [242, 86] width 411 height 24
type input "slide"
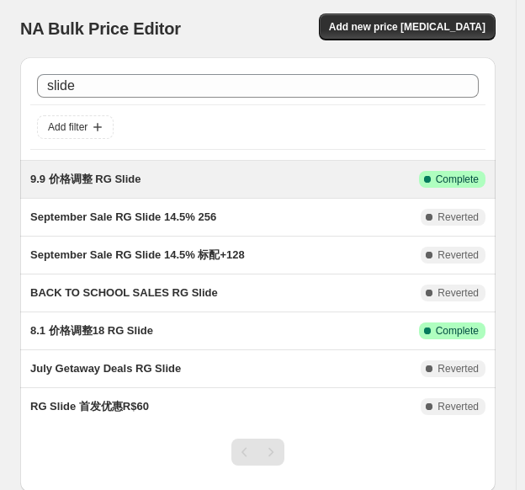
click at [117, 183] on span "9.9 价格调整 RG Slide" at bounding box center [85, 178] width 110 height 13
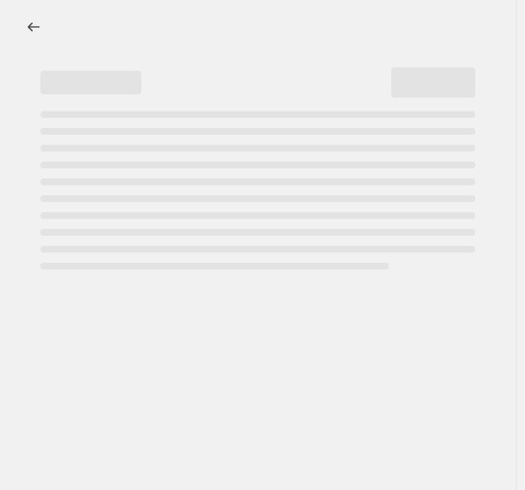
select select "bcap"
select select "no_change"
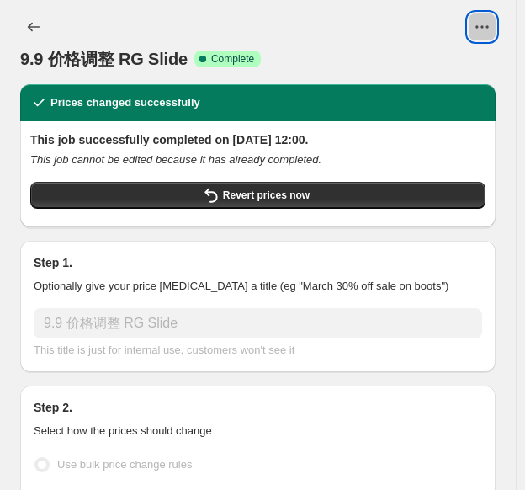
click at [483, 27] on icon "View actions for 9.9 价格调整 RG Slide" at bounding box center [481, 26] width 3 height 3
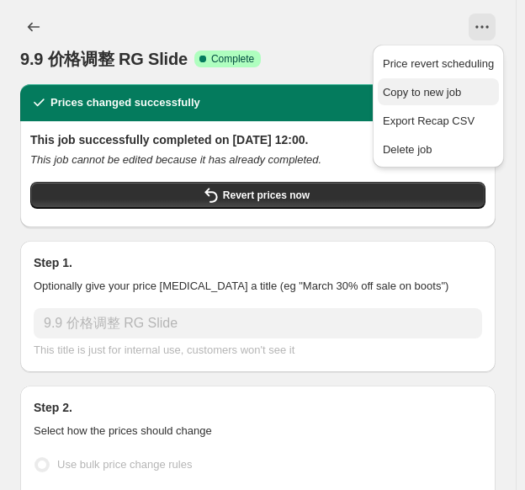
click at [454, 90] on span "Copy to new job" at bounding box center [422, 92] width 78 height 13
select select "bcap"
select select "no_change"
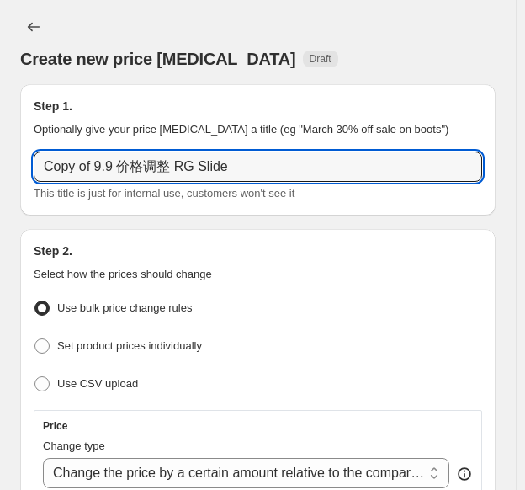
drag, startPoint x: 165, startPoint y: 167, endPoint x: -29, endPoint y: 137, distance: 195.9
click at [0, 137] on html "Home Settings Plans Skip to content Create new price change job. This page is r…" at bounding box center [262, 245] width 525 height 490
paste input "10.8 RG476H 价格调整-R$79"
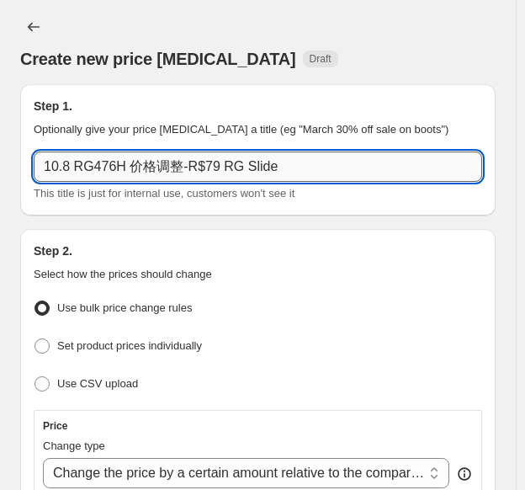
drag, startPoint x: 219, startPoint y: 167, endPoint x: 274, endPoint y: 178, distance: 56.4
click at [274, 178] on input "10.8 RG476H 价格调整-R$79 RG Slide" at bounding box center [258, 166] width 448 height 30
drag, startPoint x: 118, startPoint y: 168, endPoint x: 74, endPoint y: 160, distance: 44.6
click at [74, 160] on input "10.8 RG476H 价格调整-R$79 RG Slide" at bounding box center [258, 166] width 448 height 30
paste input "Slide"
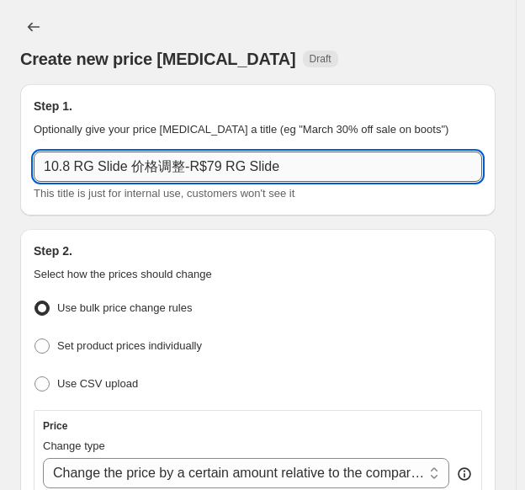
drag, startPoint x: 215, startPoint y: 164, endPoint x: 279, endPoint y: 171, distance: 65.1
click at [279, 171] on input "10.8 RG Slide 价格调整-R$79 RG Slide" at bounding box center [258, 166] width 448 height 30
type input "10.8 RG Slide 价格调整-R$222"
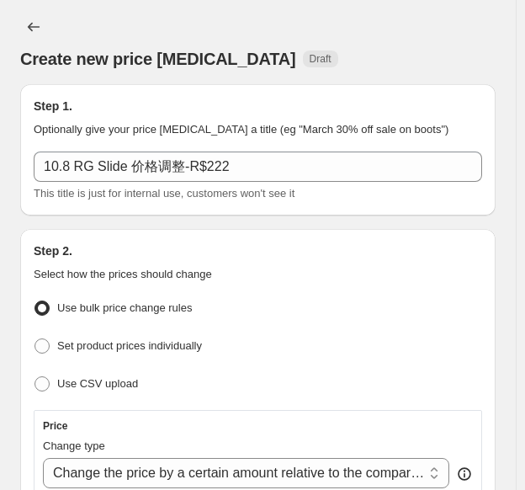
click at [306, 53] on div "Create new price change job Draft" at bounding box center [257, 59] width 475 height 24
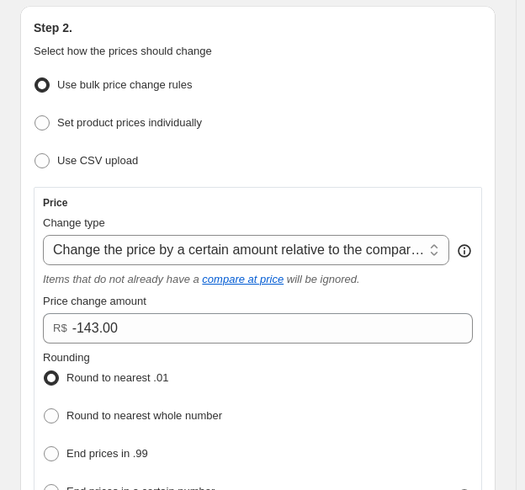
scroll to position [252, 0]
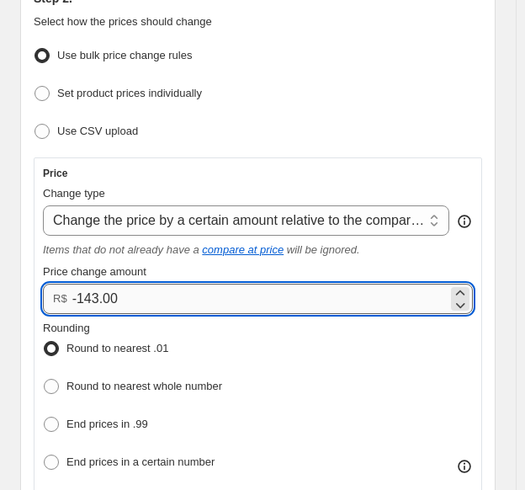
drag, startPoint x: 77, startPoint y: 294, endPoint x: 125, endPoint y: 301, distance: 47.6
click at [125, 301] on input "-143.00" at bounding box center [259, 299] width 375 height 30
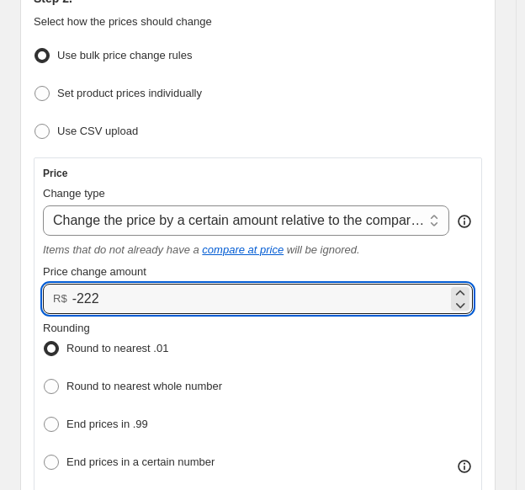
type input "-222.00"
click at [182, 170] on div "Price" at bounding box center [258, 173] width 430 height 13
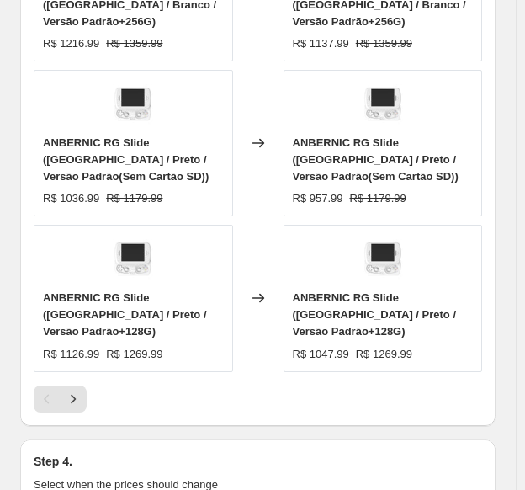
scroll to position [1935, 0]
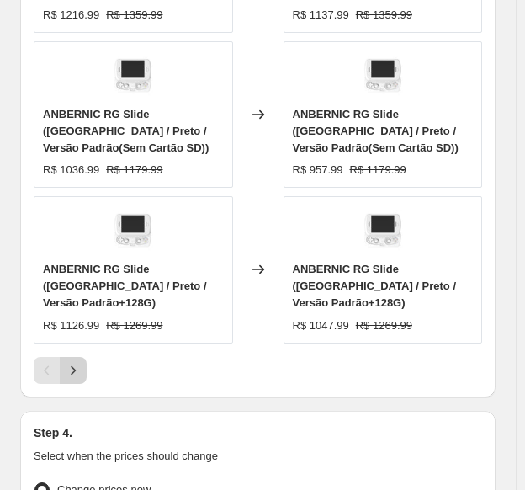
click at [79, 362] on icon "Next" at bounding box center [73, 370] width 17 height 17
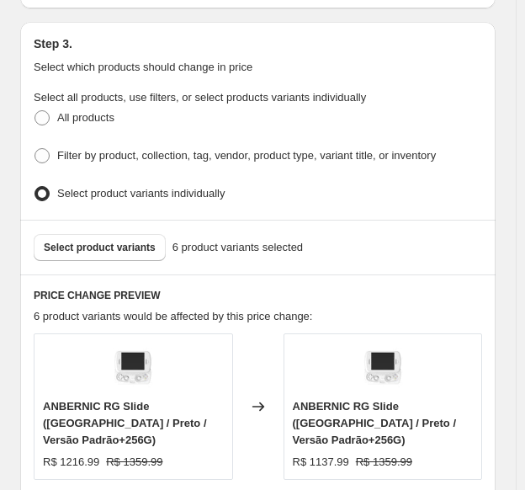
scroll to position [1511, 0]
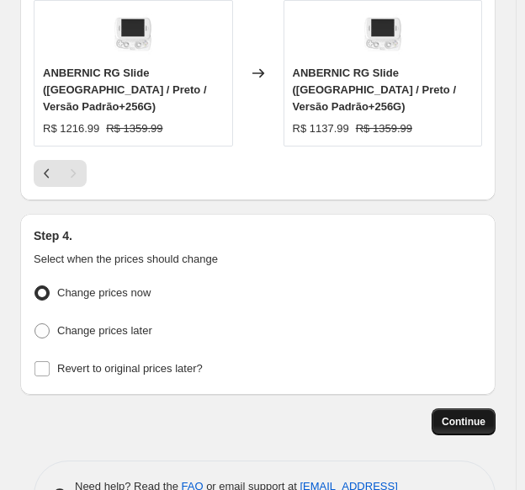
click at [470, 415] on span "Continue" at bounding box center [464, 421] width 44 height 13
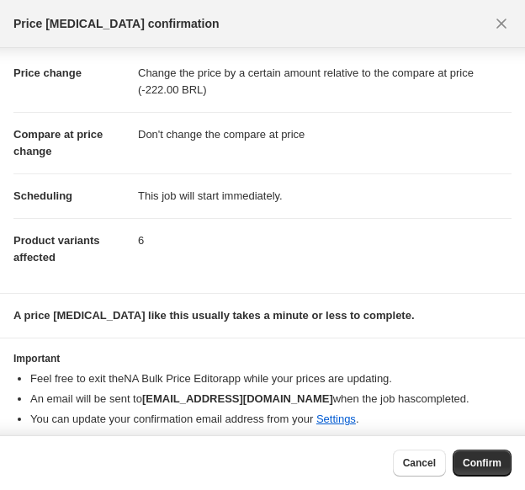
scroll to position [34, 0]
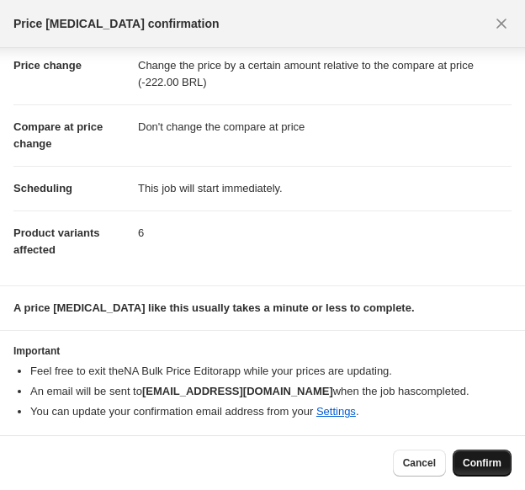
click at [493, 457] on span "Confirm" at bounding box center [482, 462] width 39 height 13
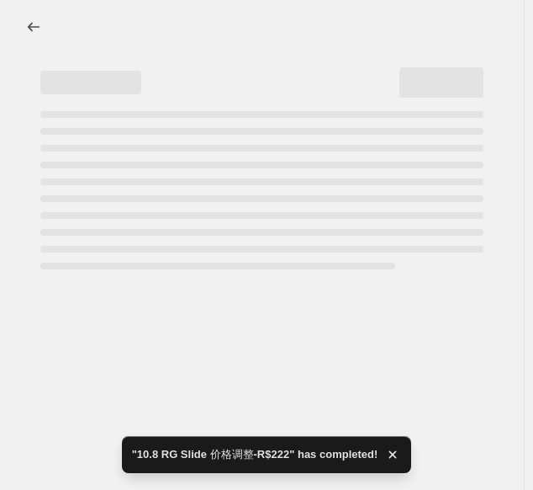
select select "bcap"
select select "no_change"
